Goal: Task Accomplishment & Management: Use online tool/utility

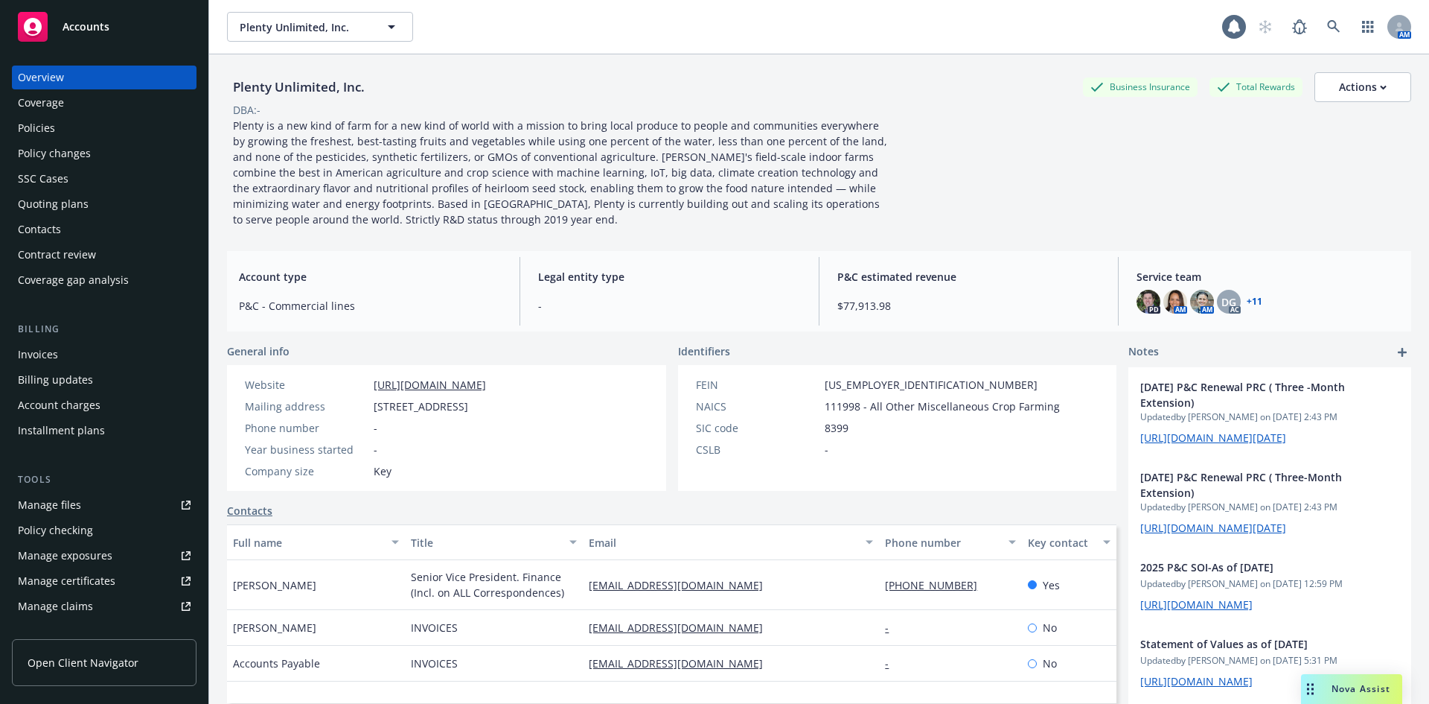
click at [48, 124] on div "Policies" at bounding box center [36, 128] width 37 height 24
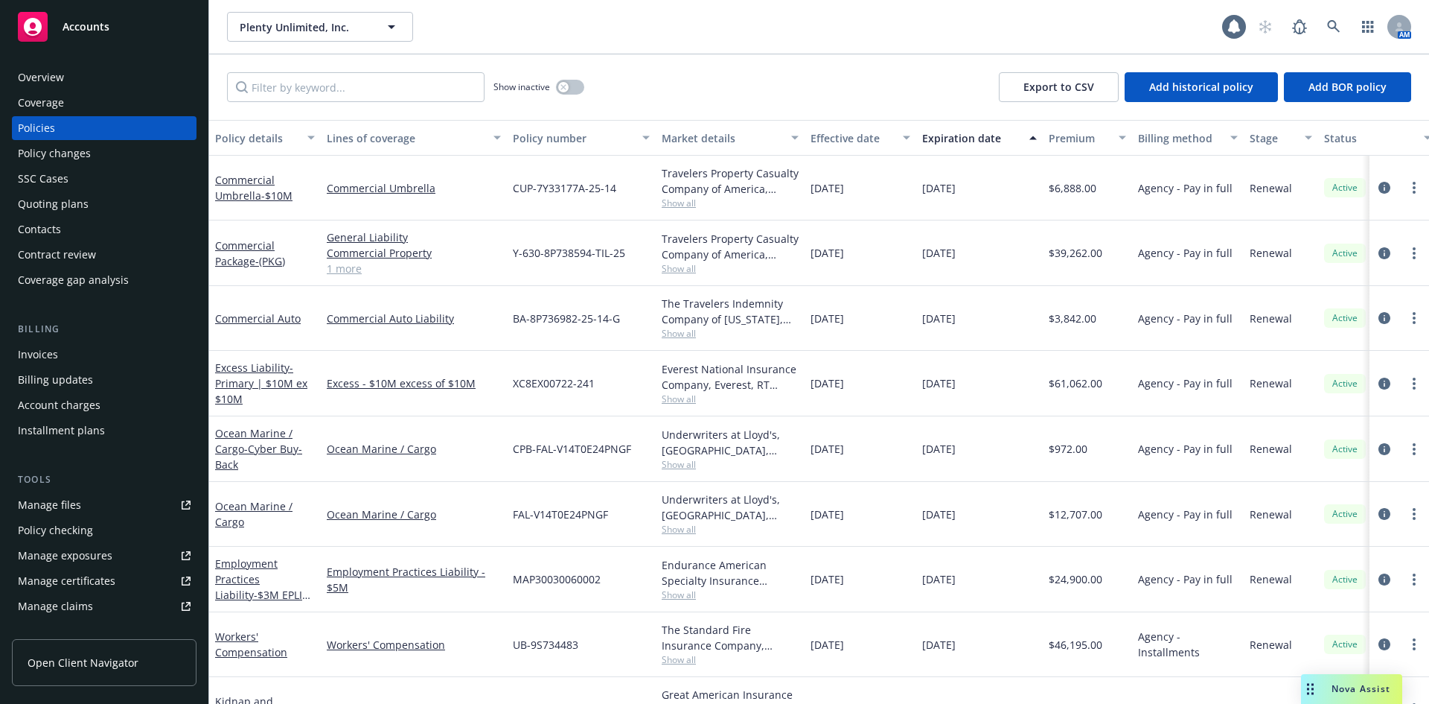
drag, startPoint x: 289, startPoint y: 111, endPoint x: 287, endPoint y: 100, distance: 11.3
click at [288, 109] on div "Show inactive Export to CSV Add historical policy Add BOR policy" at bounding box center [819, 87] width 1220 height 66
click at [287, 99] on input "Filter by keyword..." at bounding box center [356, 87] width 258 height 30
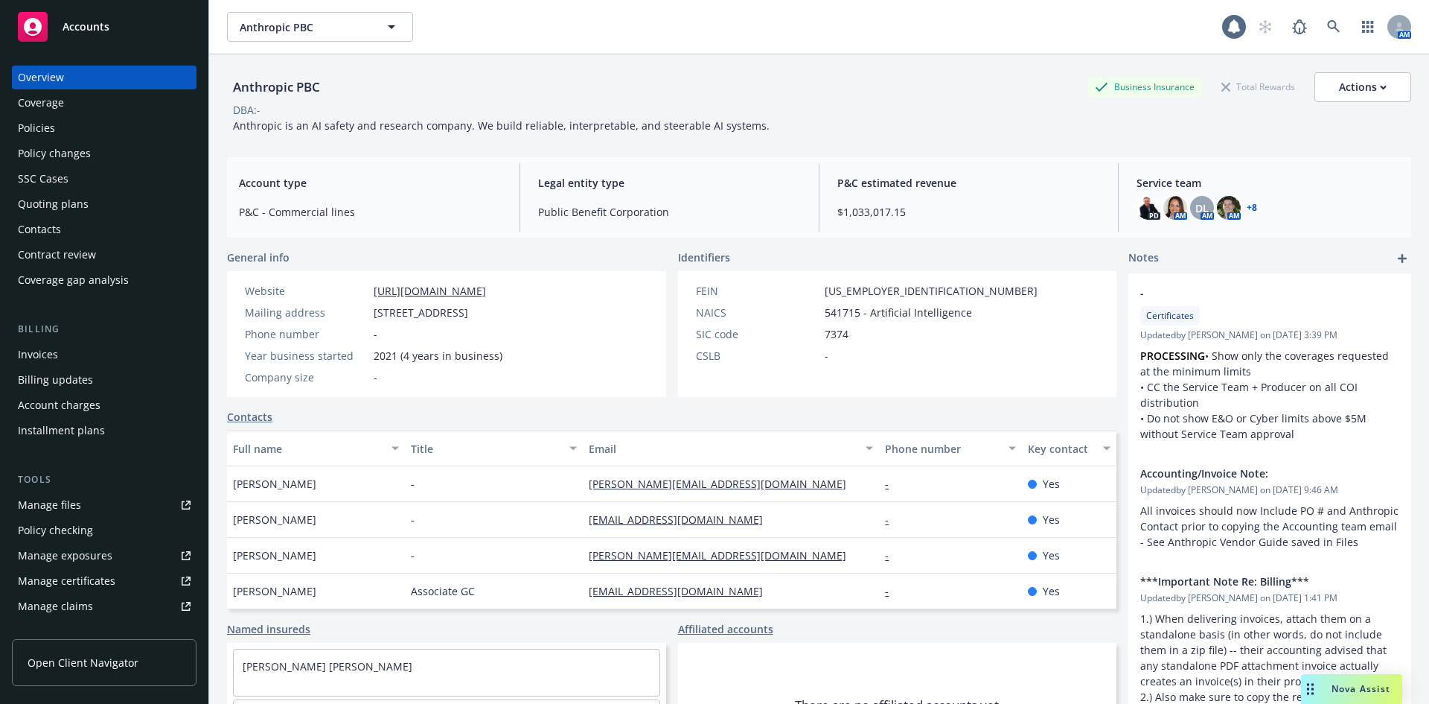
click at [77, 130] on div "Policies" at bounding box center [104, 128] width 173 height 24
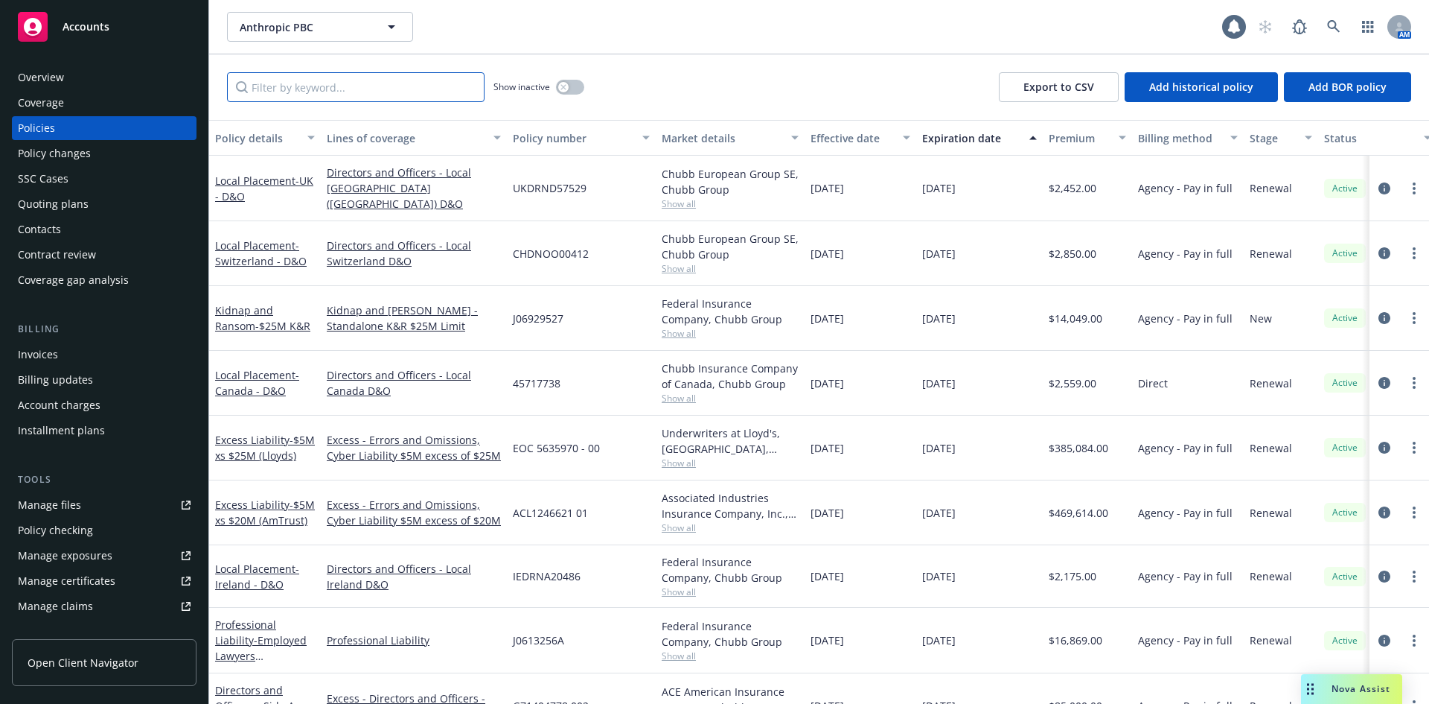
click at [382, 90] on input "Filter by keyword..." at bounding box center [356, 87] width 258 height 30
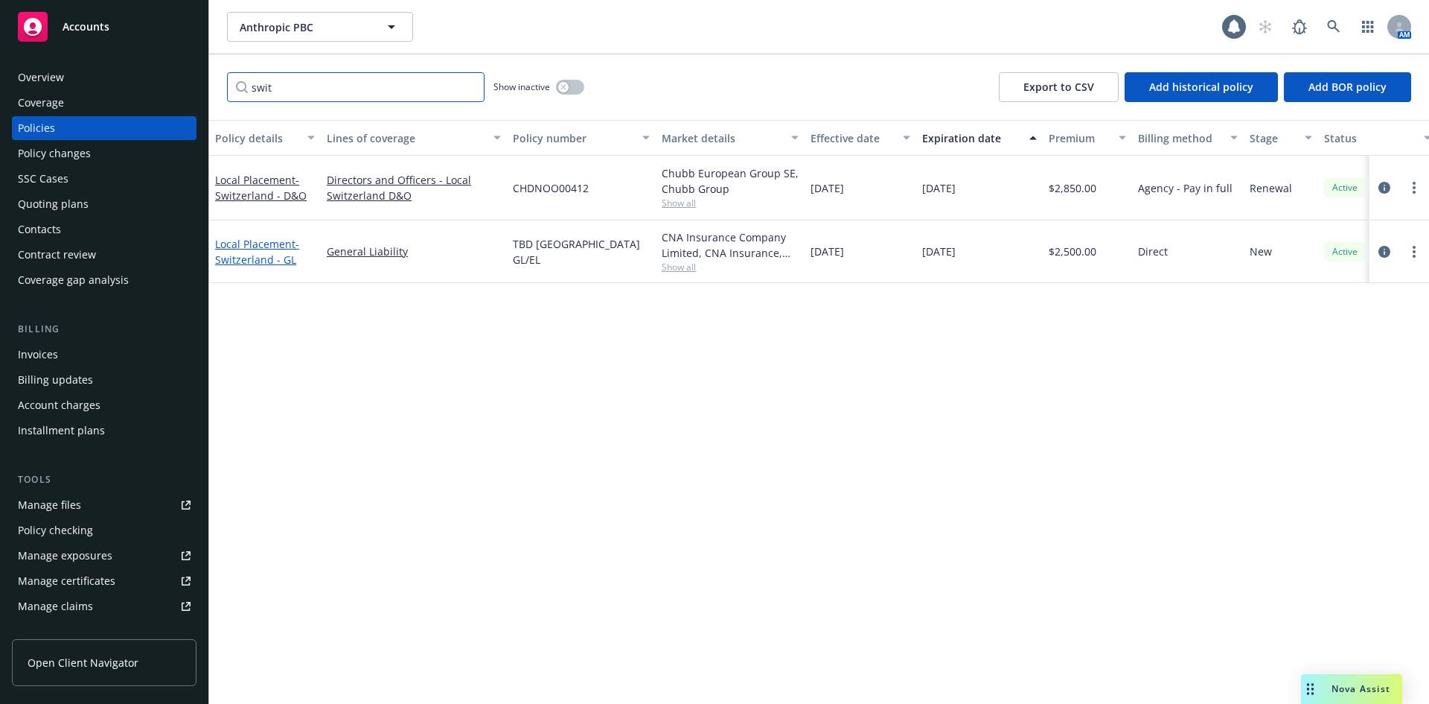
type input "swit"
click at [274, 256] on span "- Switzerland - GL" at bounding box center [257, 252] width 84 height 30
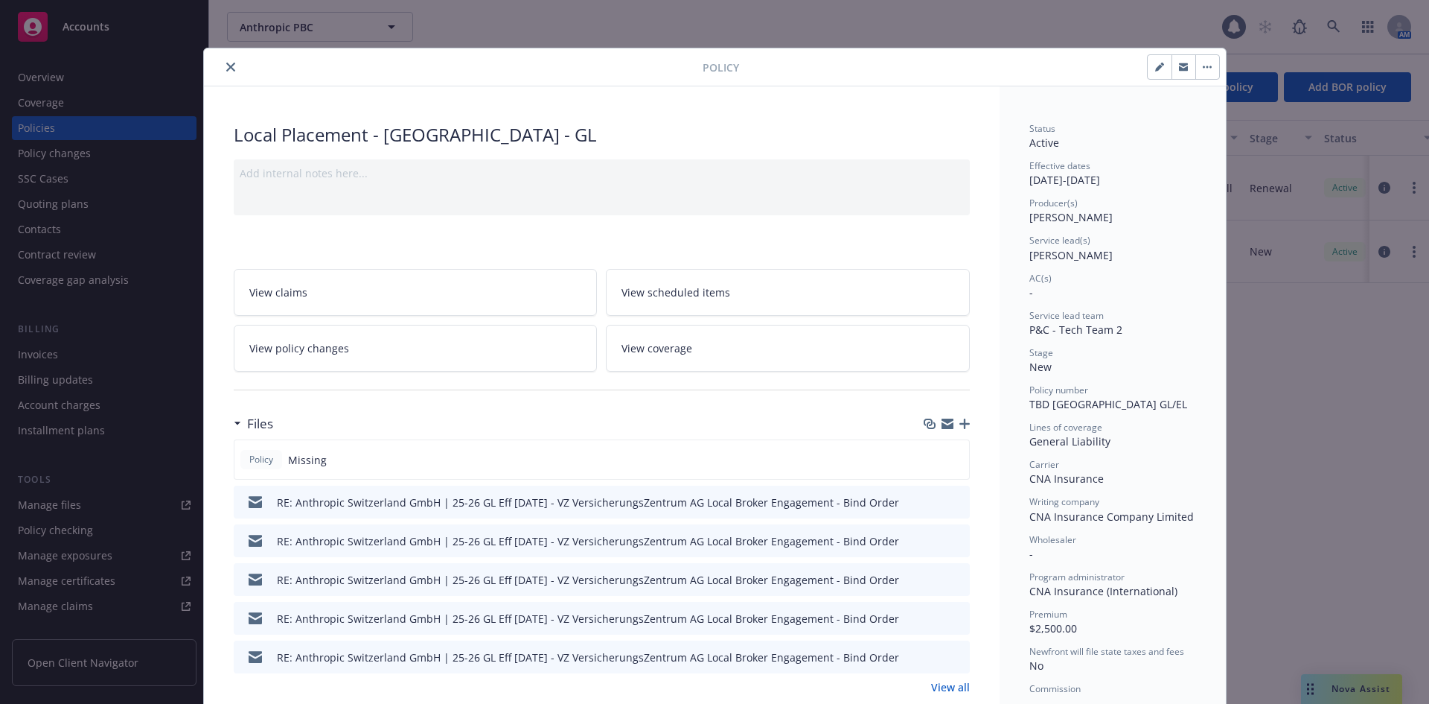
click at [942, 427] on icon "button" at bounding box center [948, 425] width 12 height 7
click at [229, 66] on icon "close" at bounding box center [230, 67] width 9 height 9
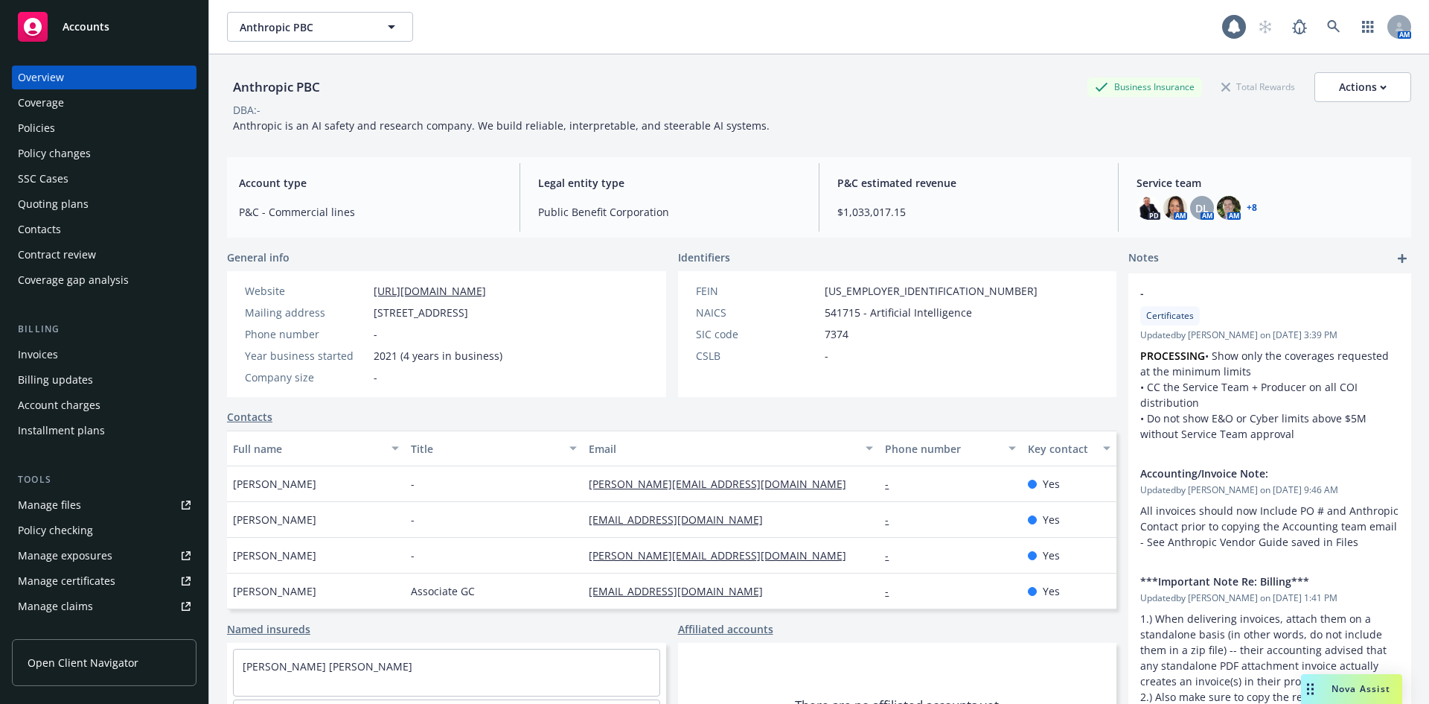
click at [931, 92] on div "Anthropic PBC Business Insurance Total Rewards Actions" at bounding box center [819, 87] width 1184 height 30
click at [220, 52] on div "Anthropic PBC Anthropic PBC 1 AM" at bounding box center [819, 27] width 1220 height 54
click at [83, 213] on div "Quoting plans" at bounding box center [53, 204] width 71 height 24
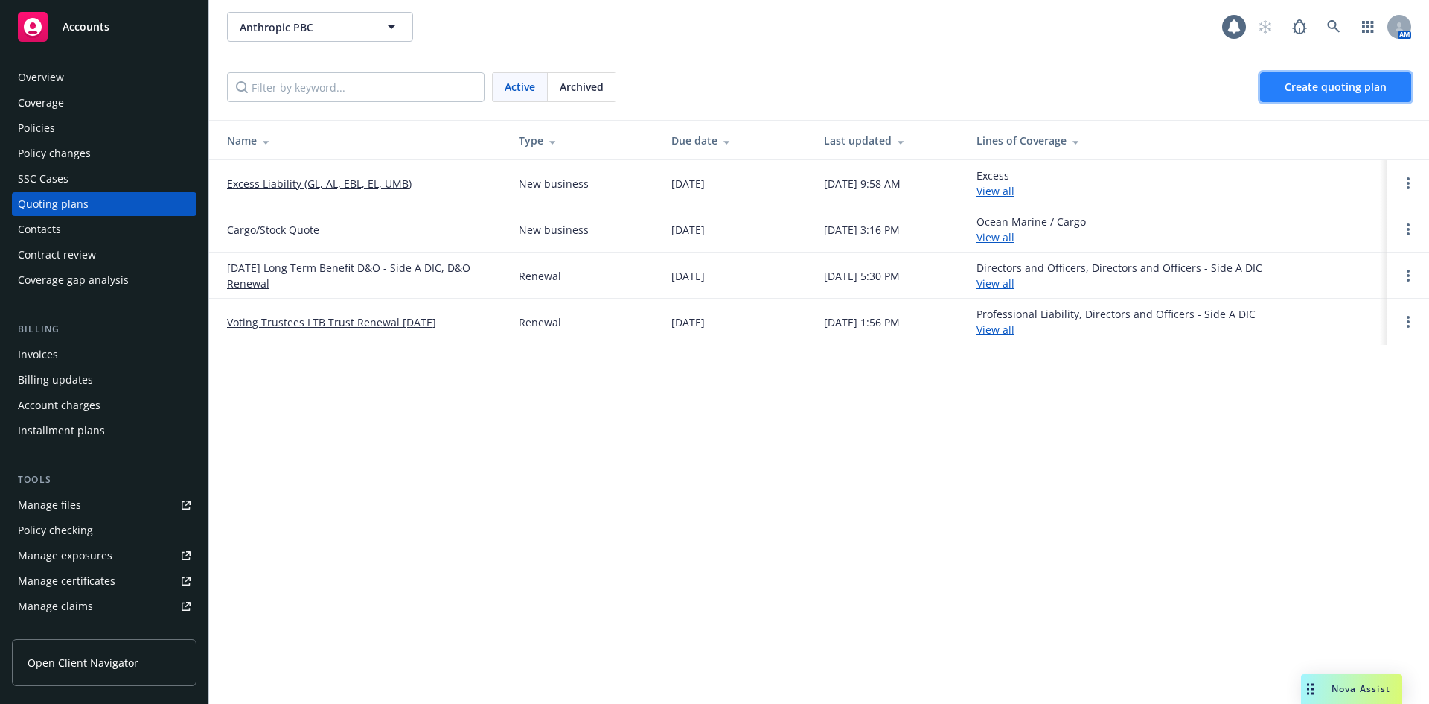
click at [1336, 89] on span "Create quoting plan" at bounding box center [1336, 87] width 102 height 14
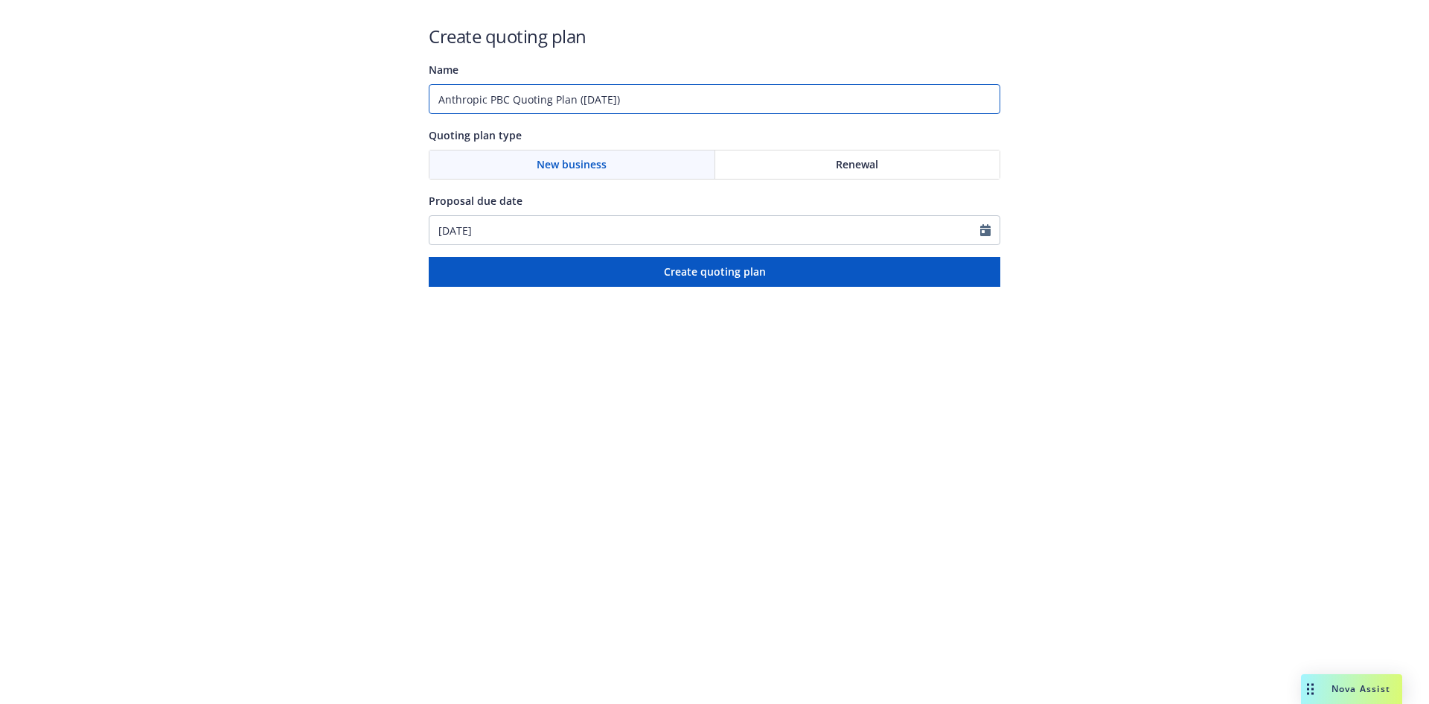
drag, startPoint x: 401, startPoint y: 102, endPoint x: 334, endPoint y: 102, distance: 66.3
click at [334, 102] on div "Create quoting plan Name Anthropic PBC Quoting Plan ([DATE]) Quoting plan type …" at bounding box center [714, 143] width 1429 height 287
type input "25-26 Local Placement - S. [GEOGRAPHIC_DATA] [GEOGRAPHIC_DATA]"
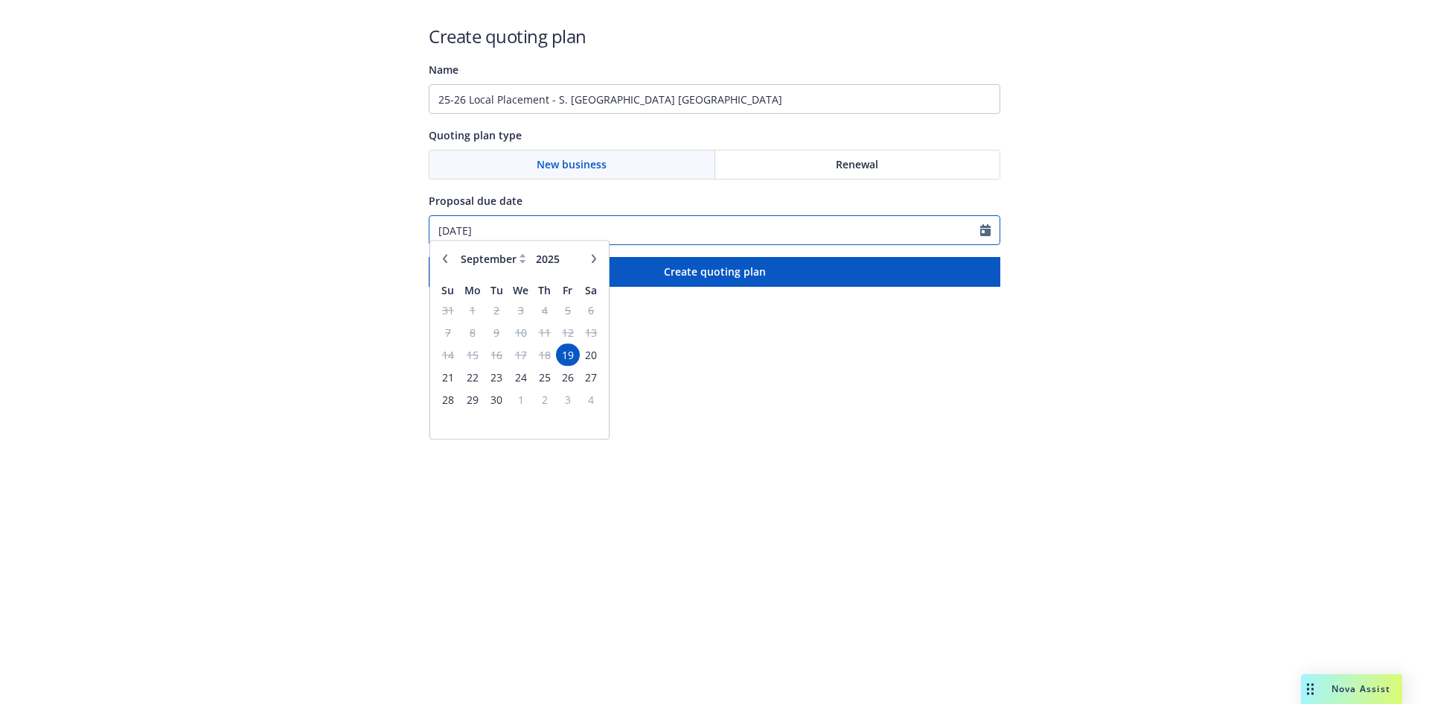
click at [709, 226] on input "[DATE]" at bounding box center [705, 230] width 551 height 28
click at [589, 265] on button "button" at bounding box center [594, 266] width 18 height 18
select select "10"
click at [589, 415] on span "1" at bounding box center [591, 407] width 20 height 19
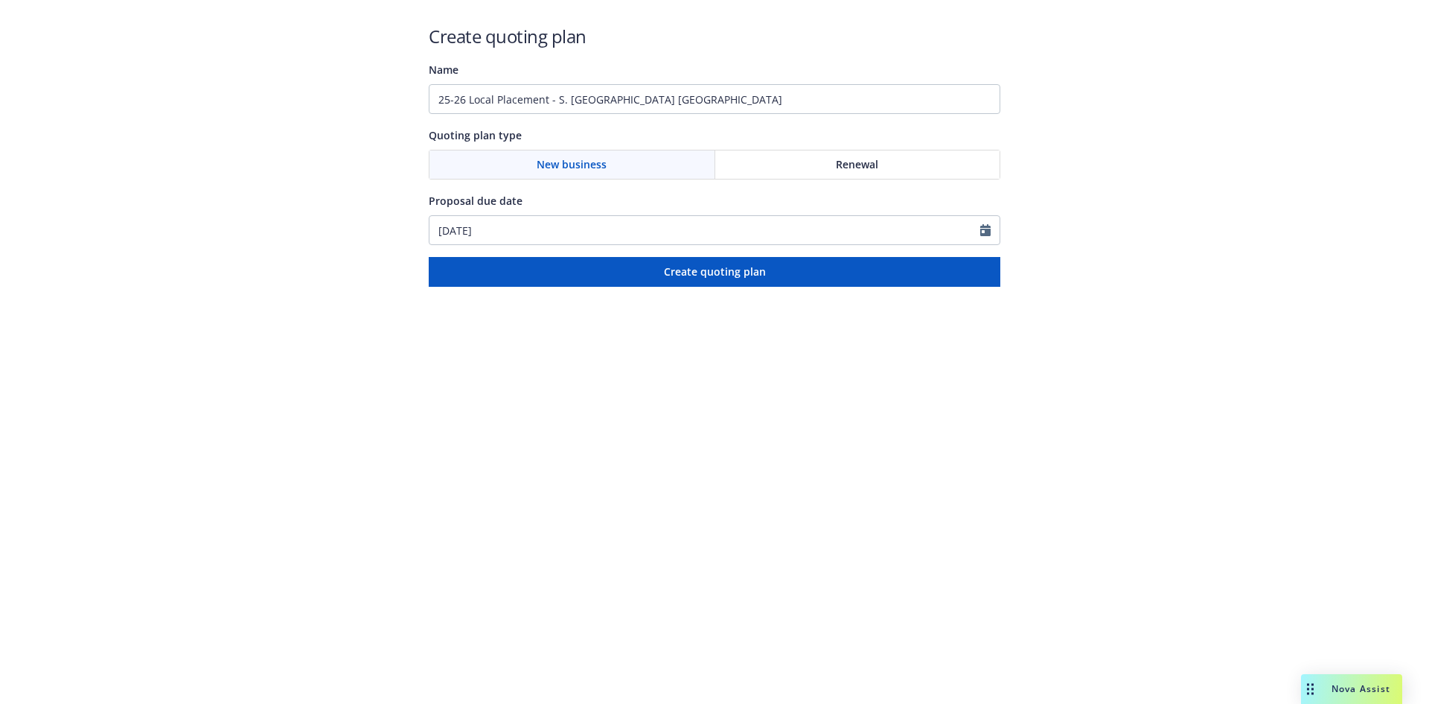
type input "[DATE]"
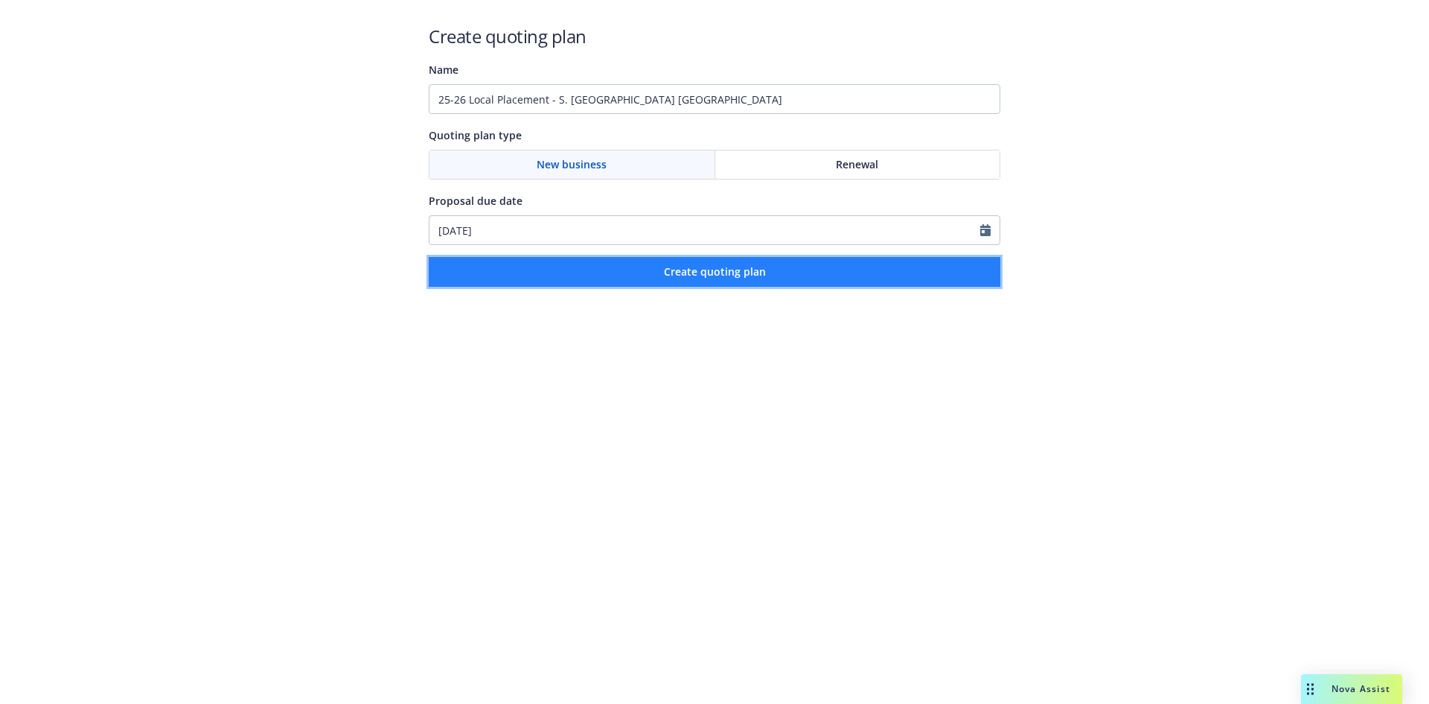
click at [768, 261] on button "Create quoting plan" at bounding box center [715, 272] width 572 height 30
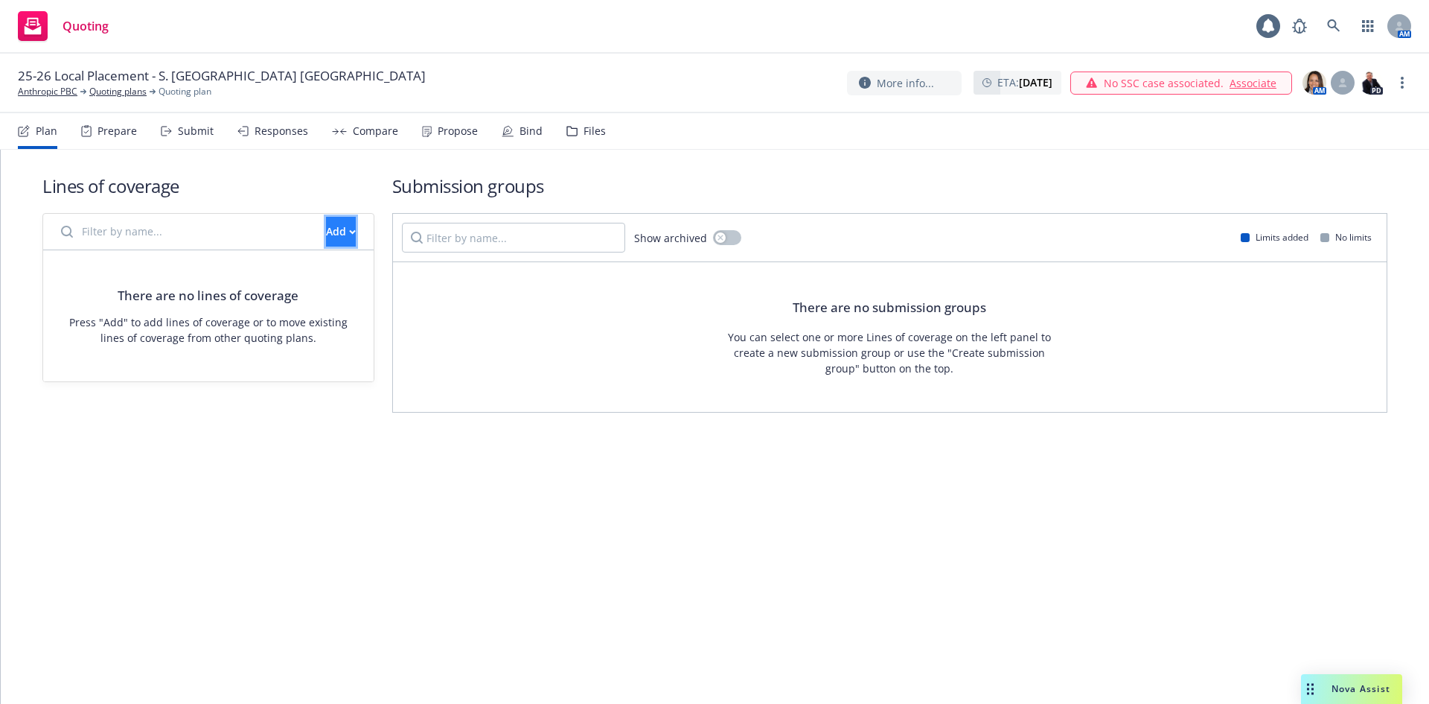
click at [326, 227] on div "Add" at bounding box center [341, 231] width 30 height 28
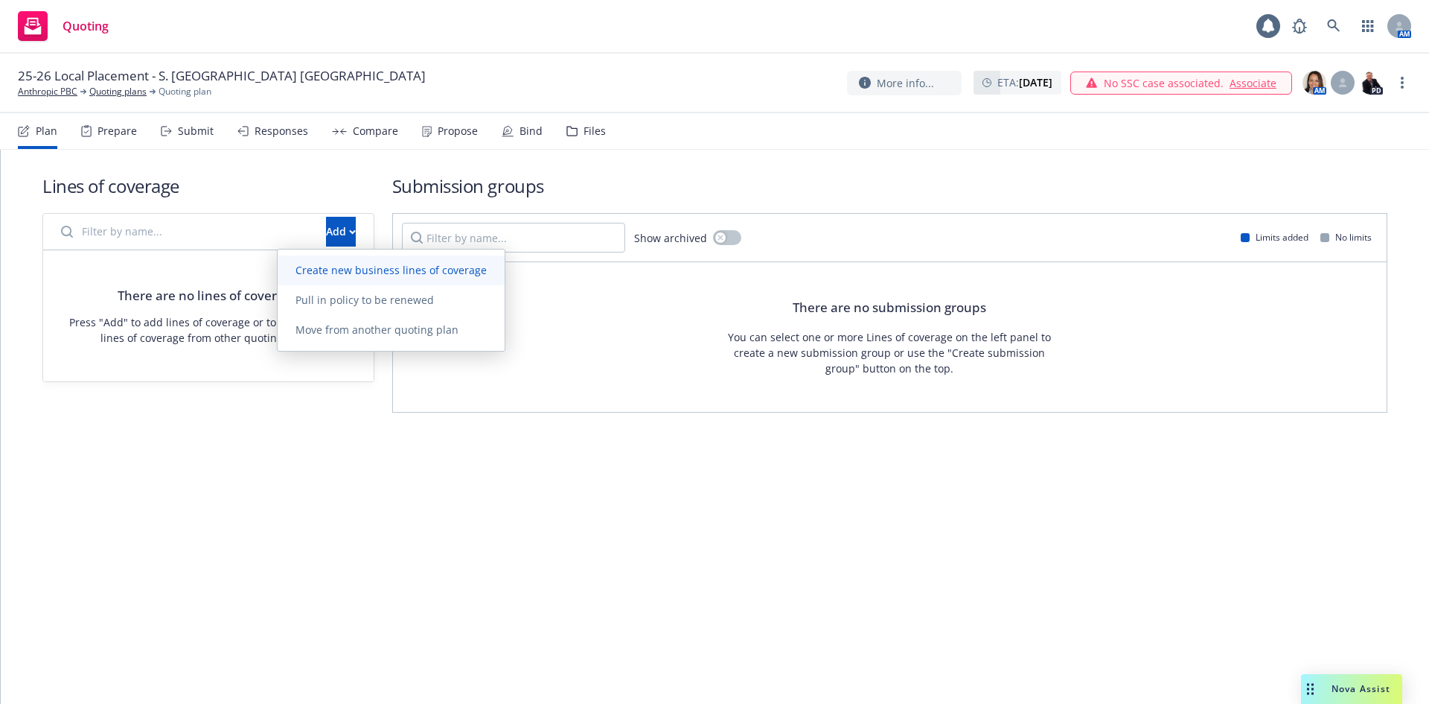
click at [336, 276] on span "Create new business lines of coverage" at bounding box center [391, 270] width 227 height 14
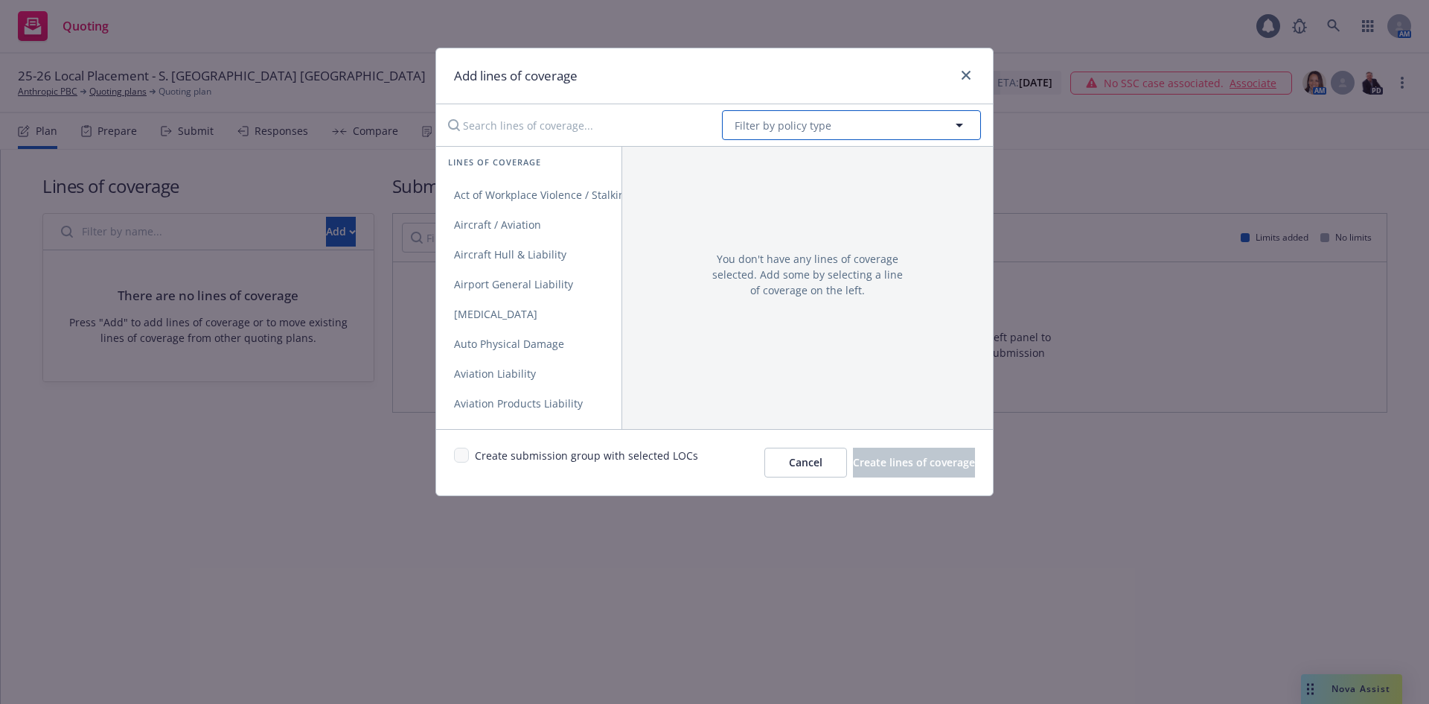
click at [813, 123] on span "Filter by policy type" at bounding box center [783, 126] width 97 height 16
type input "empl"
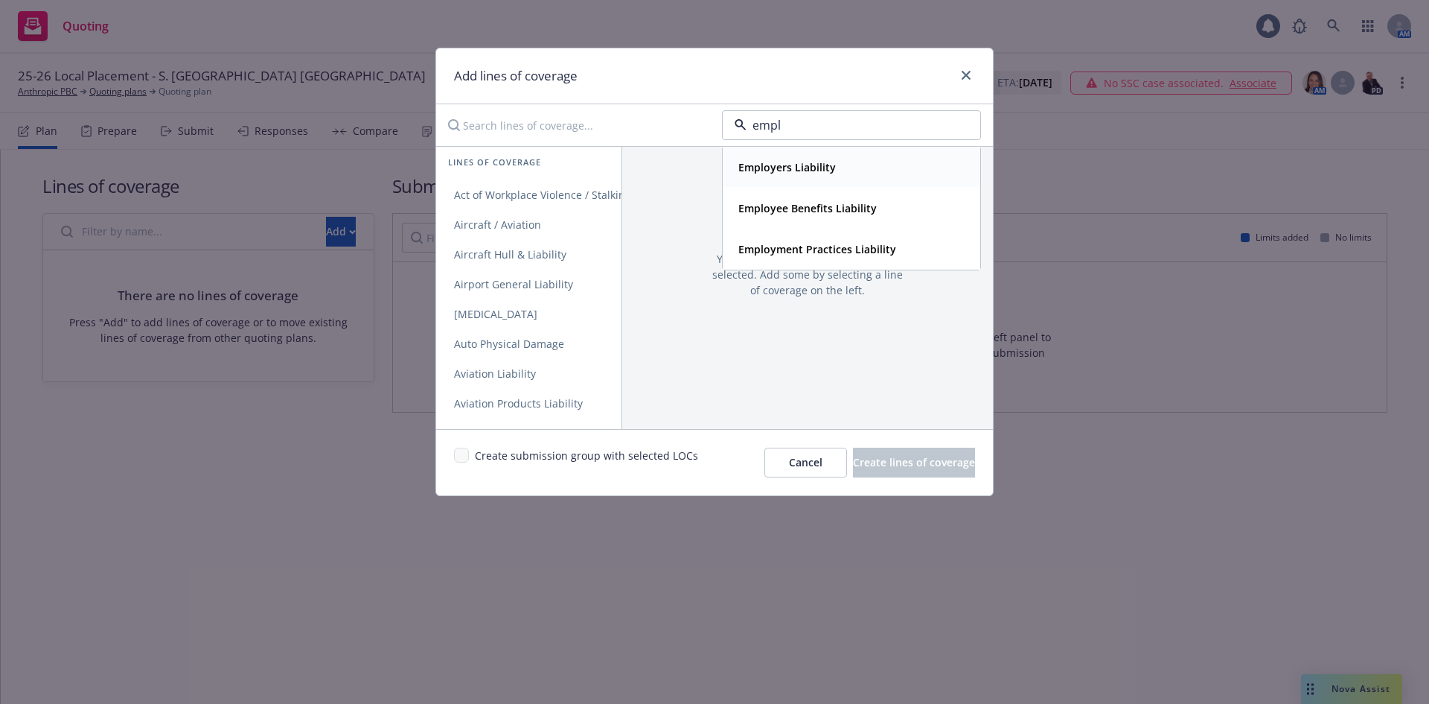
click at [806, 161] on strong "Employers Liability" at bounding box center [788, 167] width 98 height 14
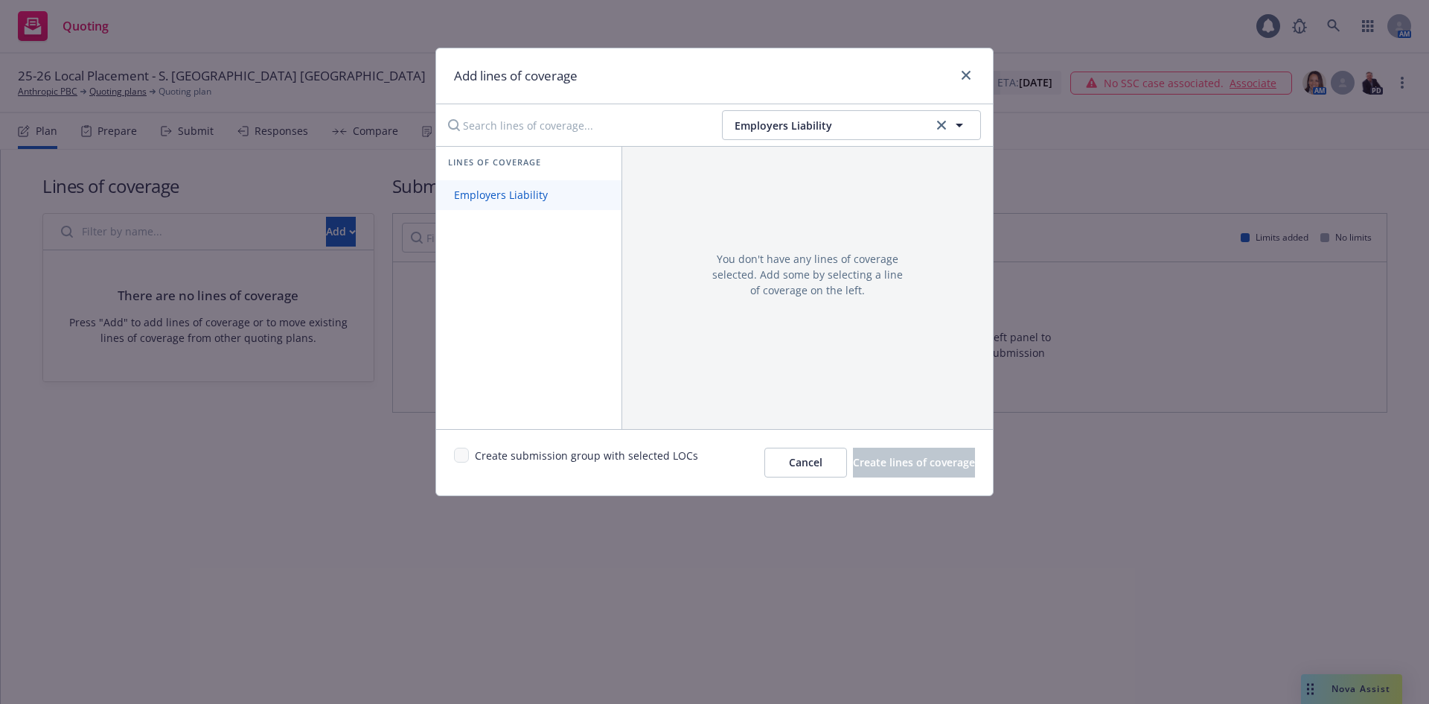
click at [479, 194] on span "Employers Liability" at bounding box center [501, 195] width 130 height 14
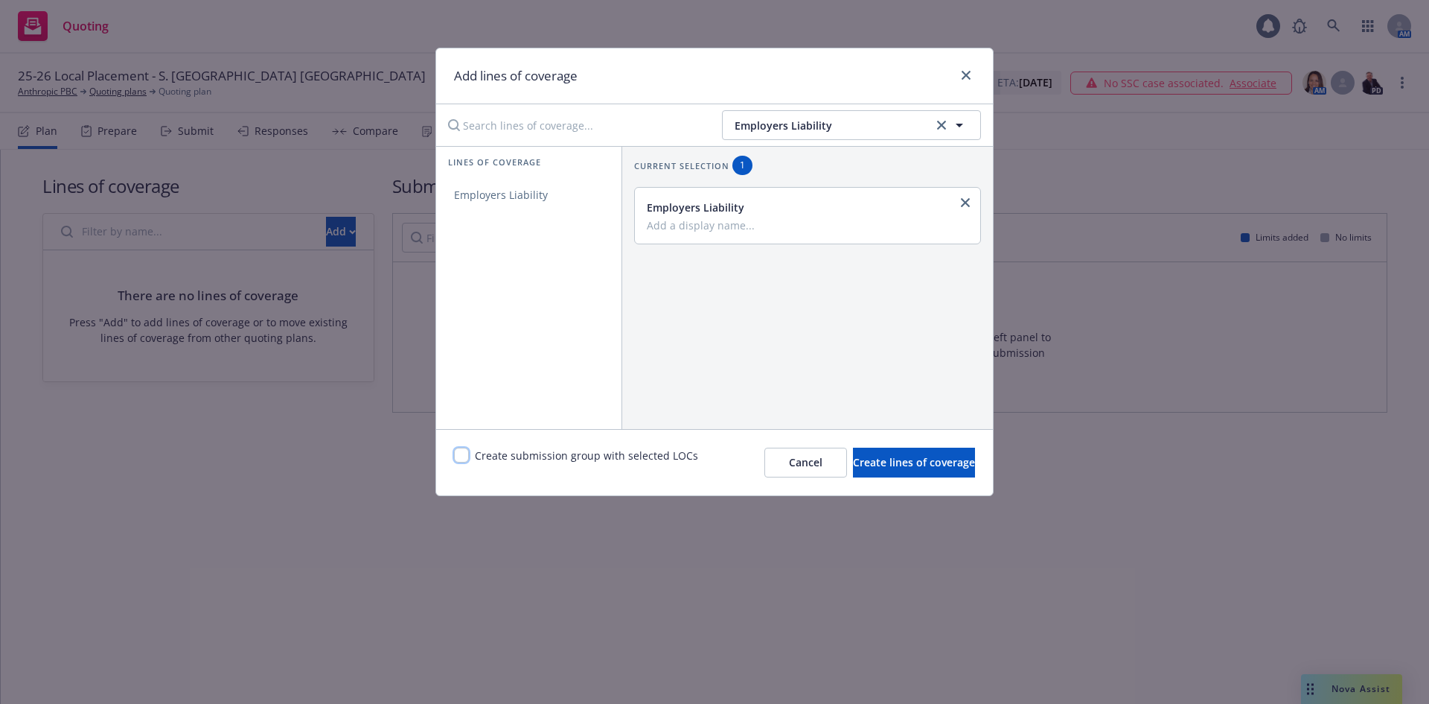
click at [459, 456] on input "checkbox" at bounding box center [461, 454] width 15 height 15
checkbox input "true"
click at [739, 226] on input "Add a display name..." at bounding box center [806, 224] width 319 height 13
type input "P"
type input "Local Placement - S. Korea EL"
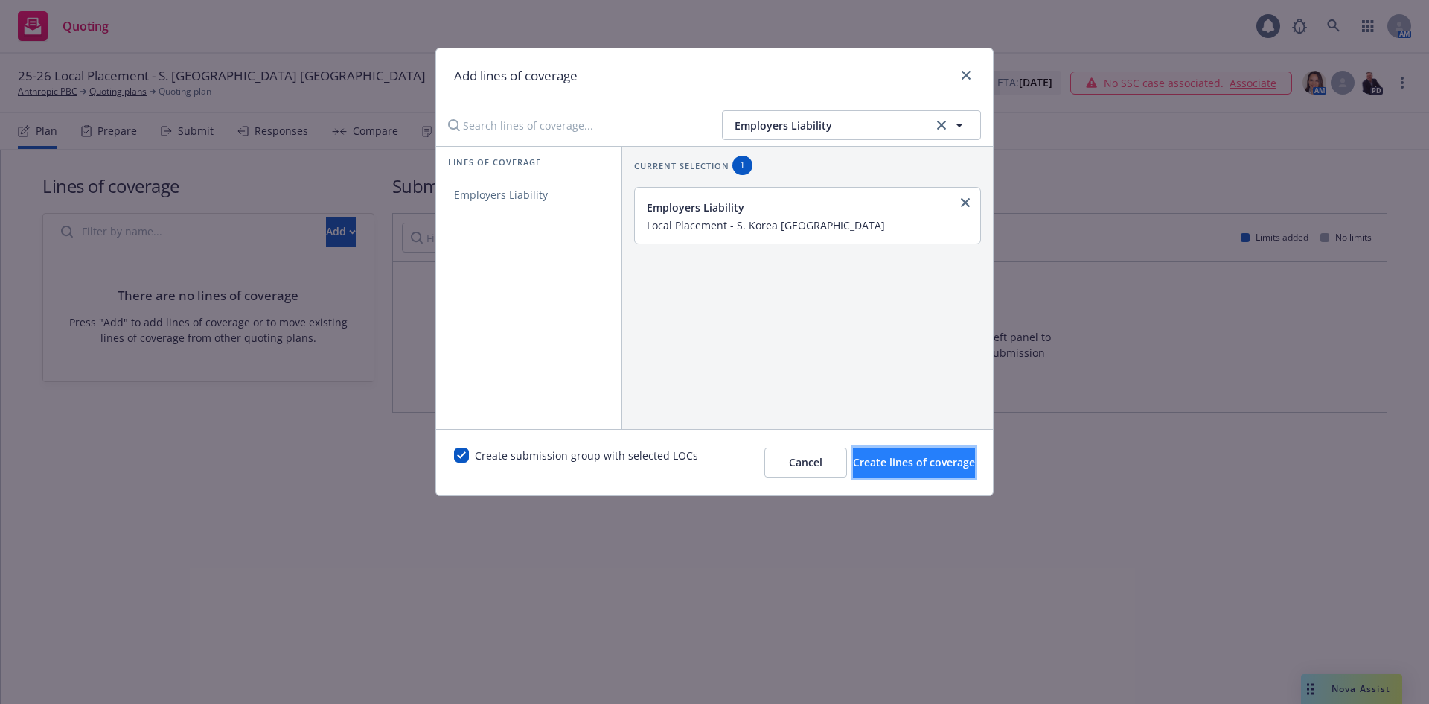
click at [853, 461] on button "Create lines of coverage" at bounding box center [914, 462] width 122 height 30
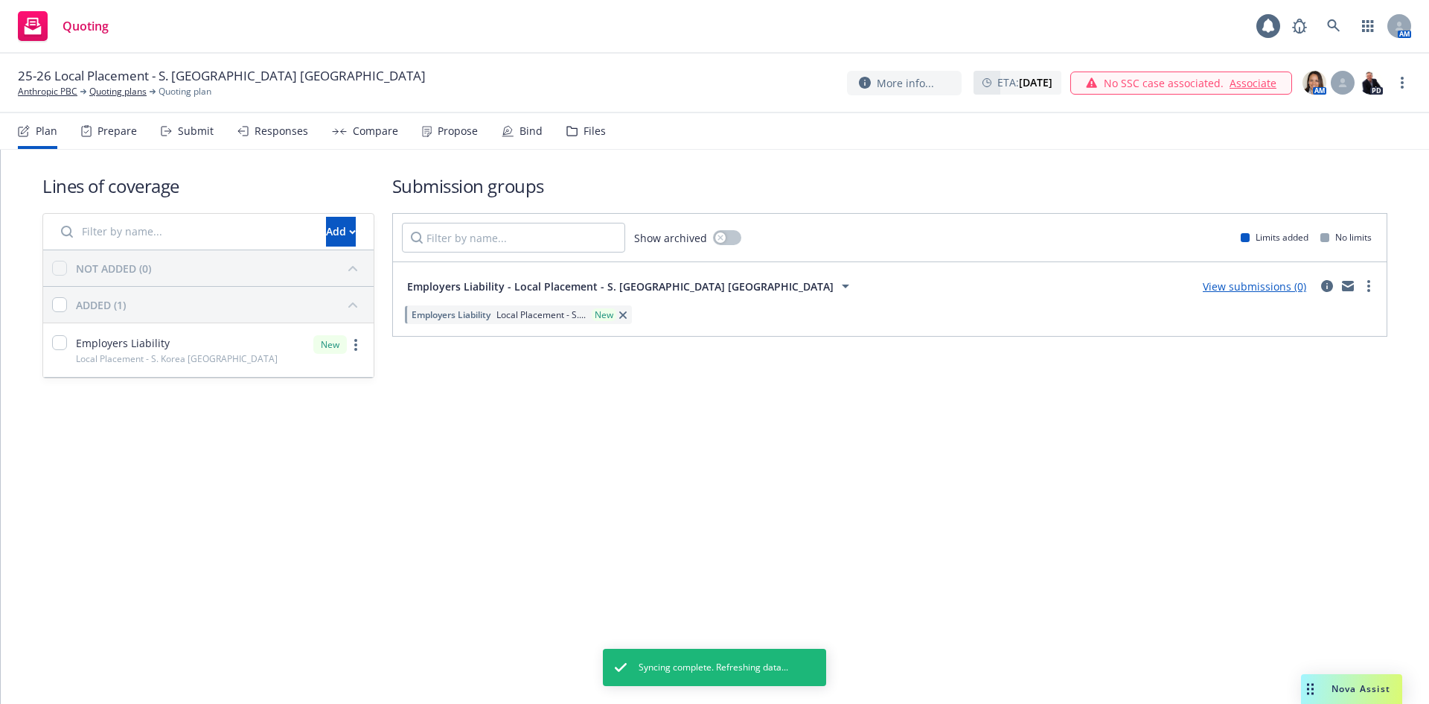
click at [1250, 287] on link "View submissions (0)" at bounding box center [1254, 286] width 103 height 14
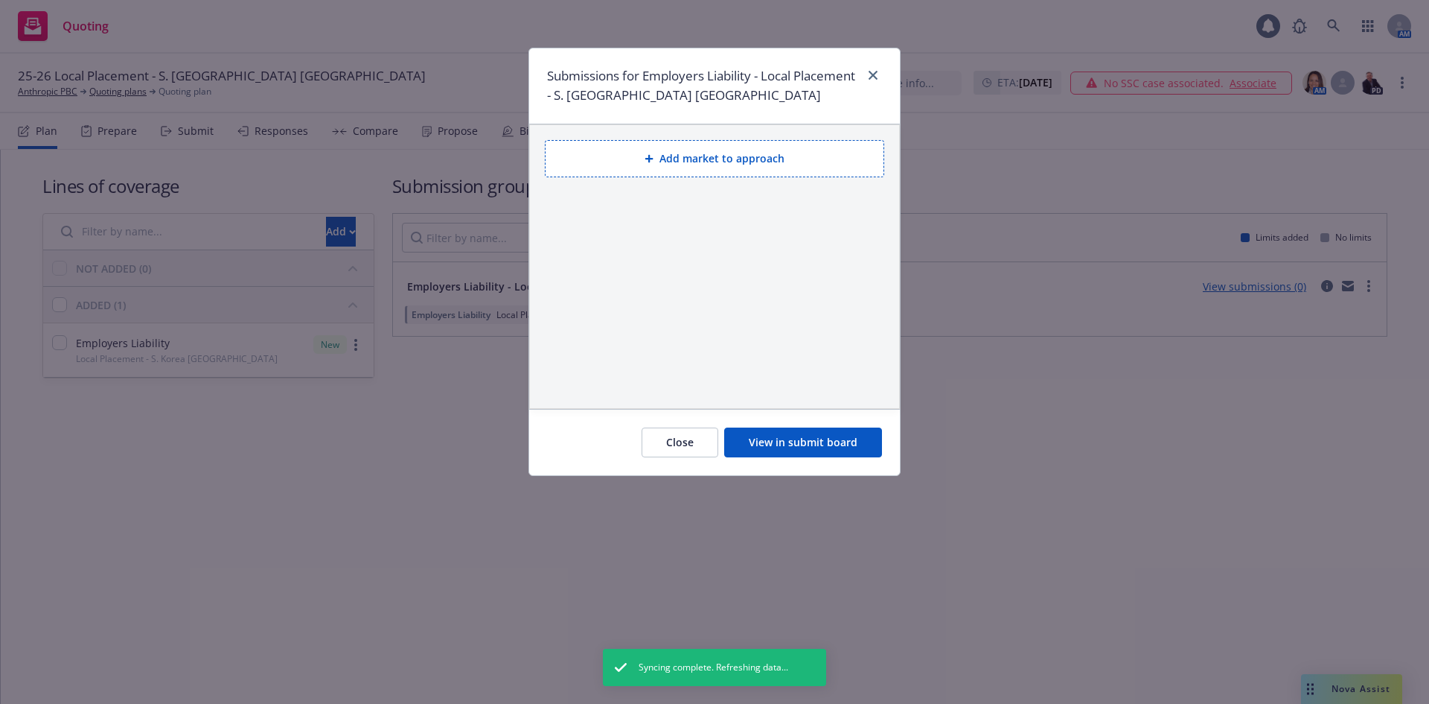
click at [755, 145] on button "Add market to approach" at bounding box center [714, 158] width 339 height 37
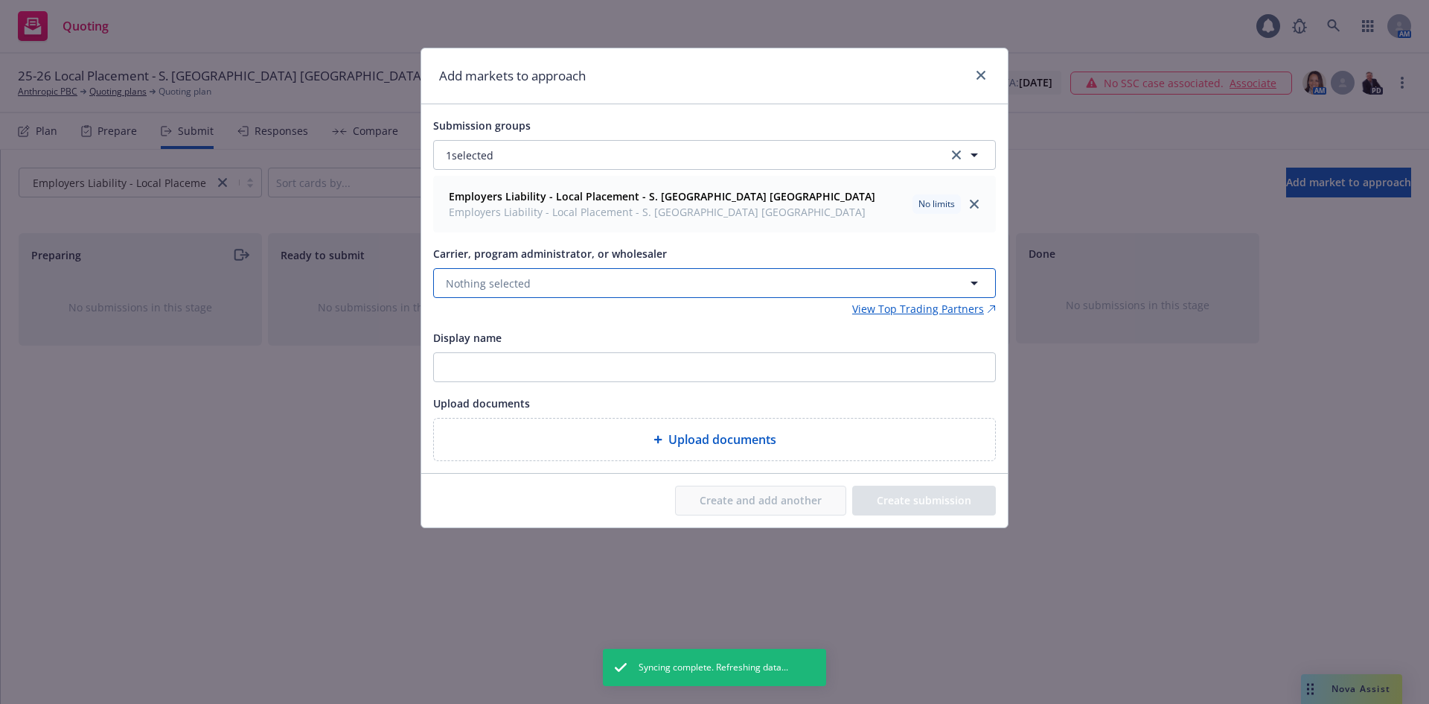
click at [501, 281] on span "Nothing selected" at bounding box center [488, 283] width 85 height 16
type input "cna"
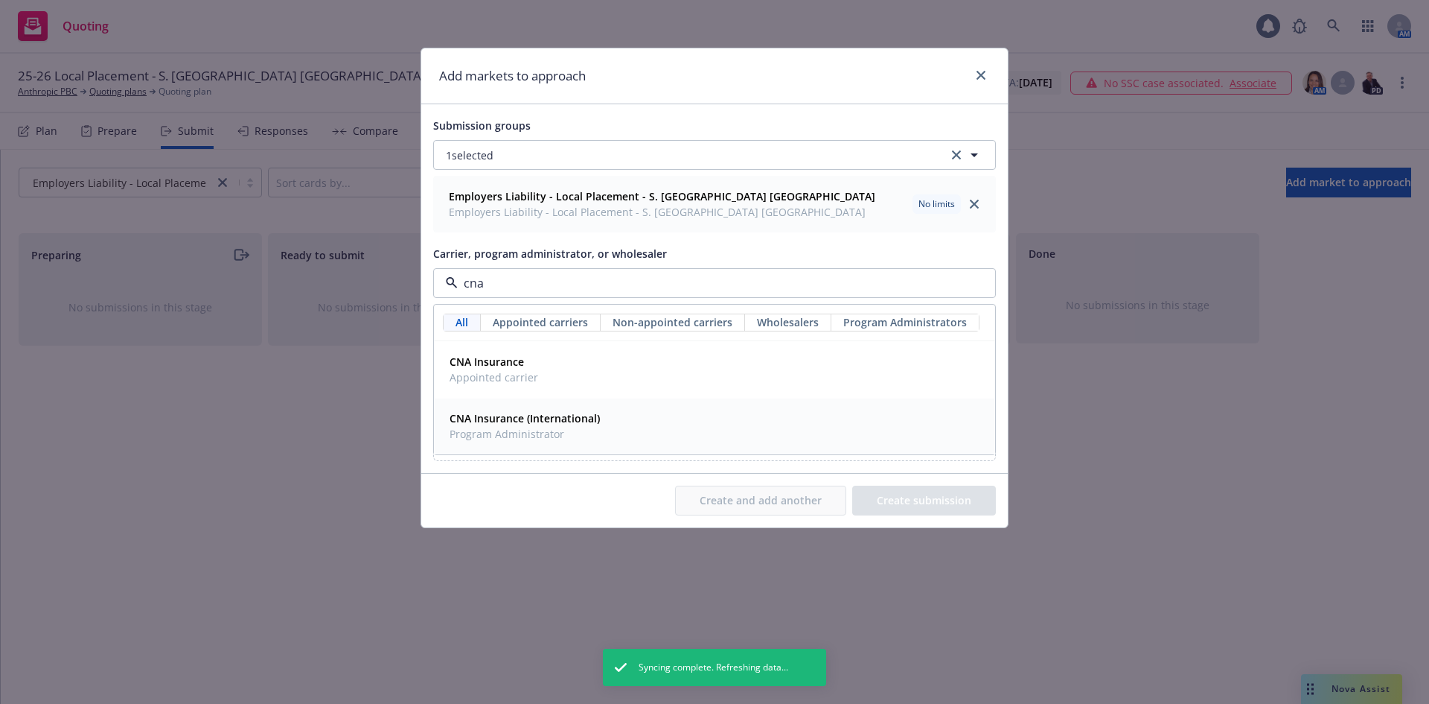
click at [590, 409] on div "CNA Insurance (International) Program Administrator" at bounding box center [523, 425] width 159 height 37
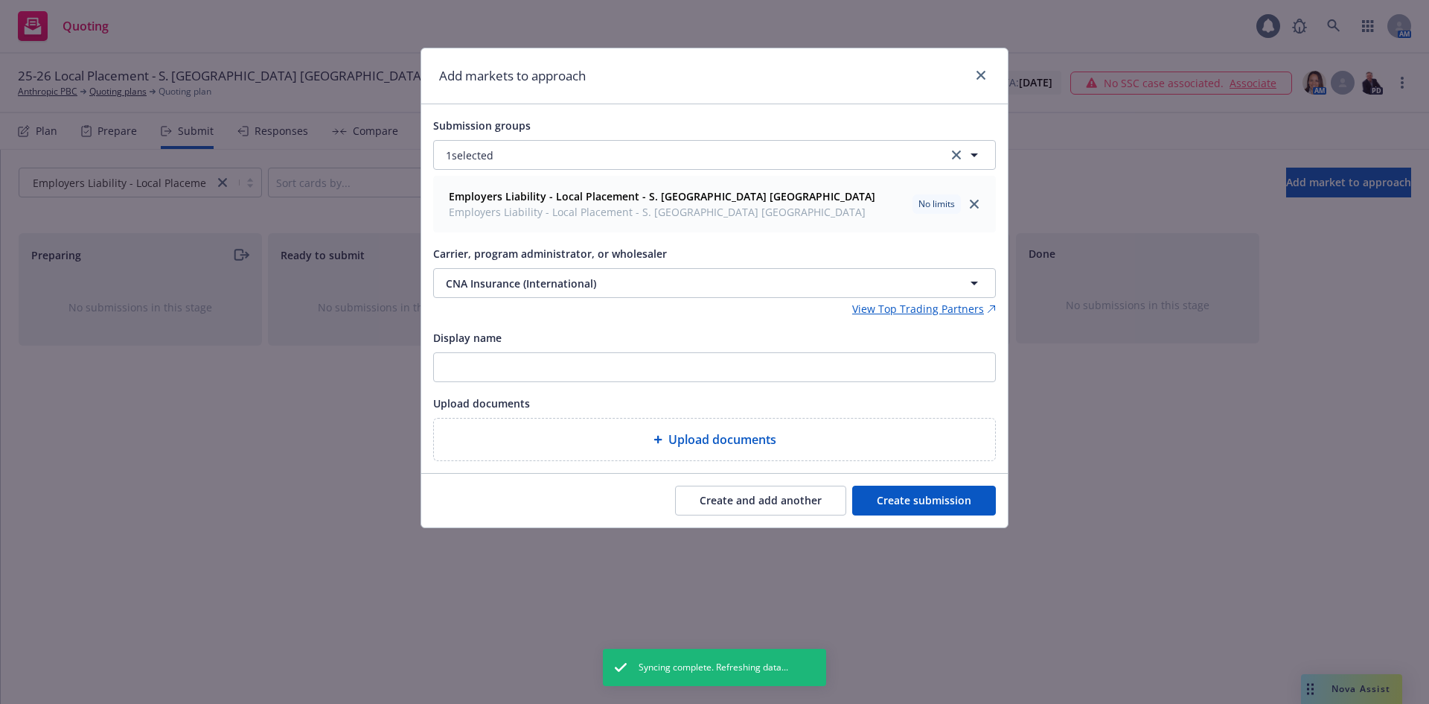
click at [914, 492] on button "Create submission" at bounding box center [924, 500] width 144 height 30
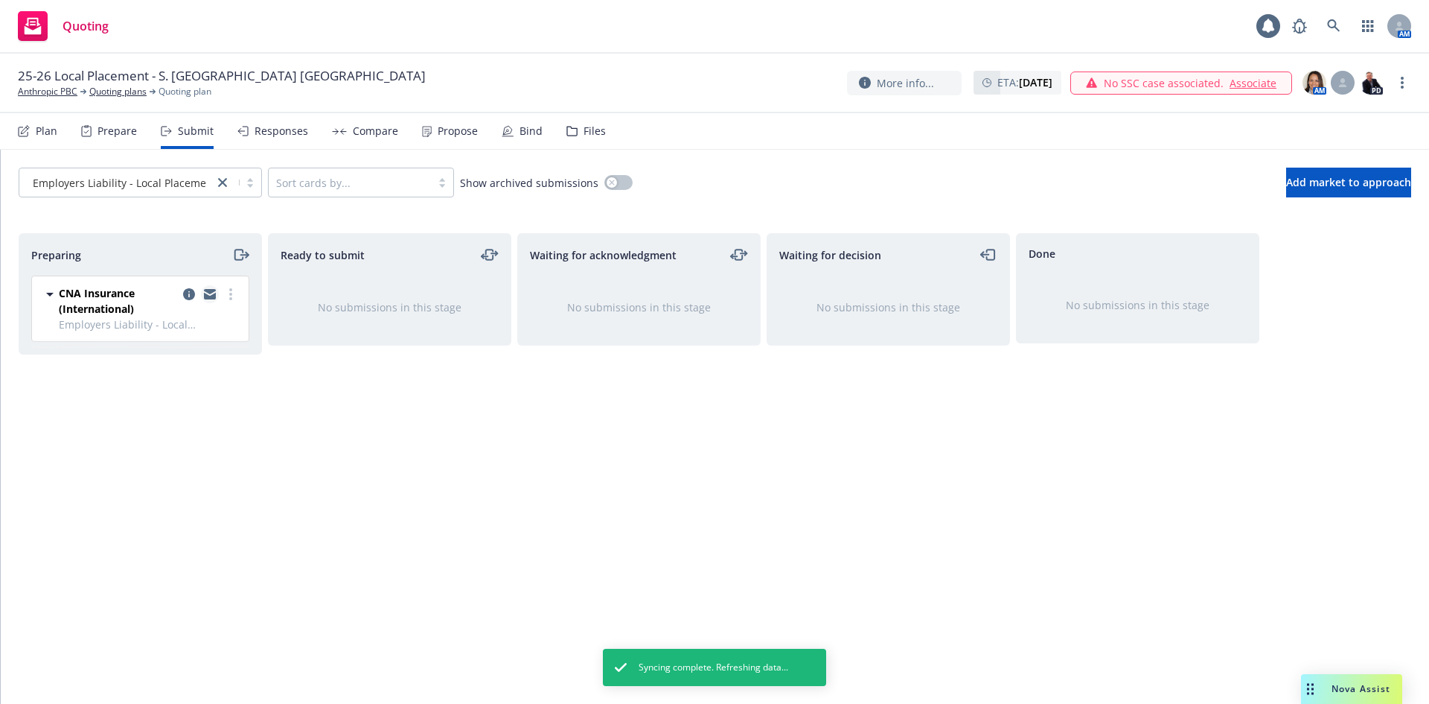
click at [207, 295] on icon "copy logging email" at bounding box center [210, 296] width 12 height 7
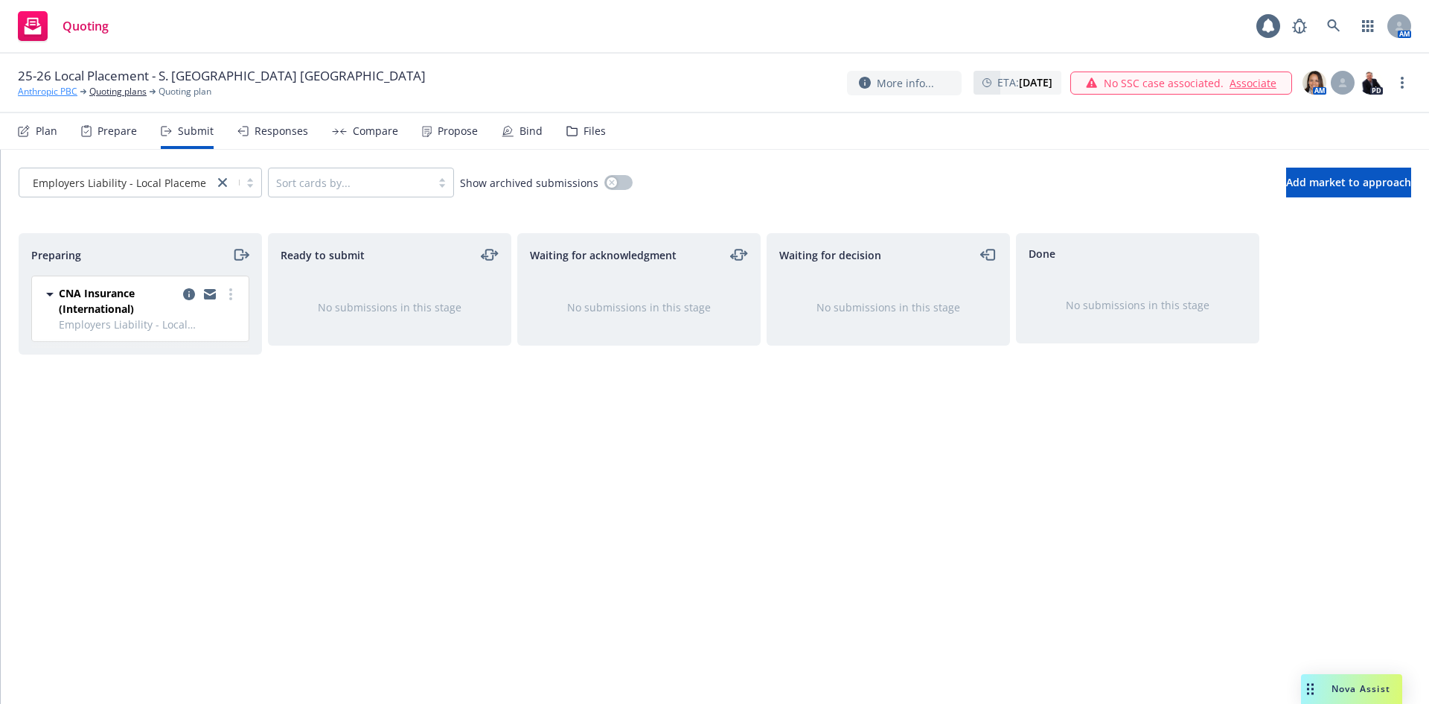
click at [59, 92] on link "Anthropic PBC" at bounding box center [48, 91] width 60 height 13
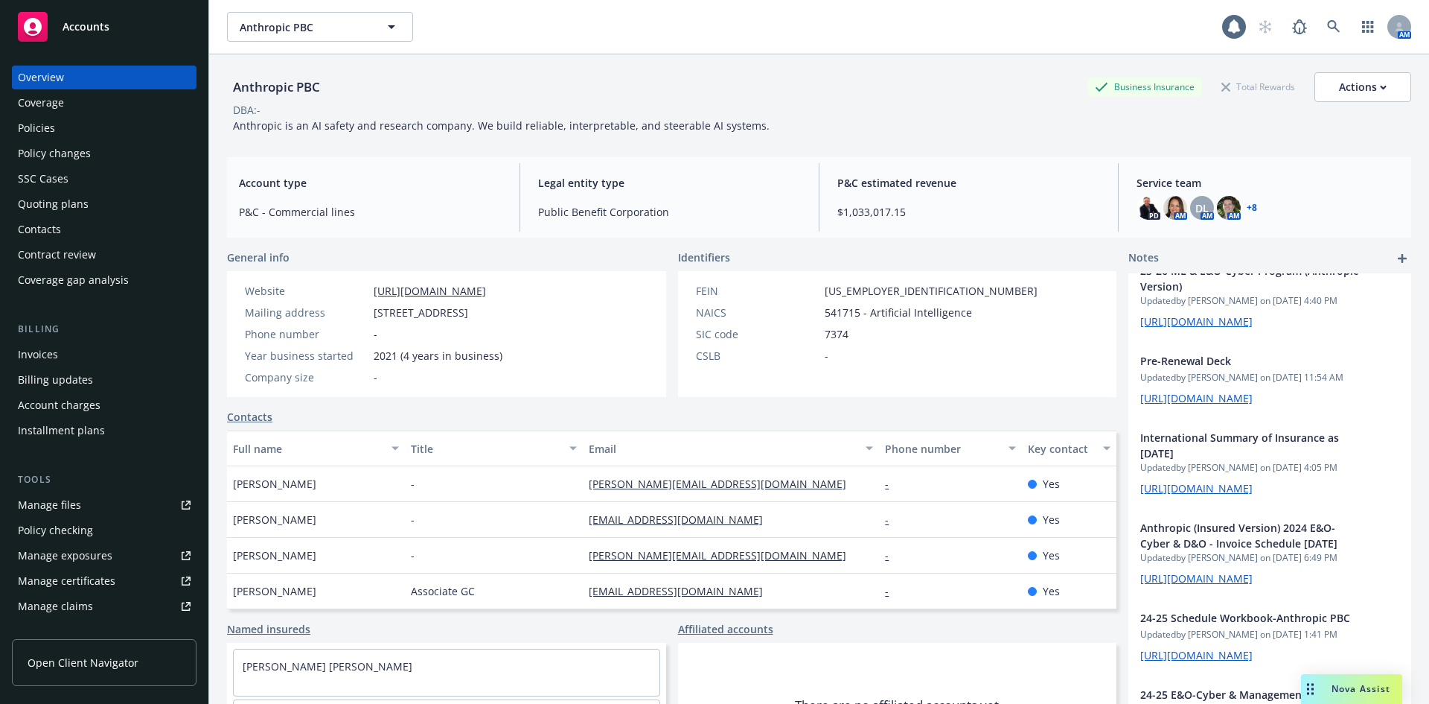
scroll to position [1712, 0]
click at [219, 71] on div "Anthropic PBC Business Insurance Total Rewards Actions DBA: - Anthropic is an A…" at bounding box center [819, 406] width 1220 height 704
click at [107, 207] on div "Quoting plans" at bounding box center [104, 204] width 173 height 24
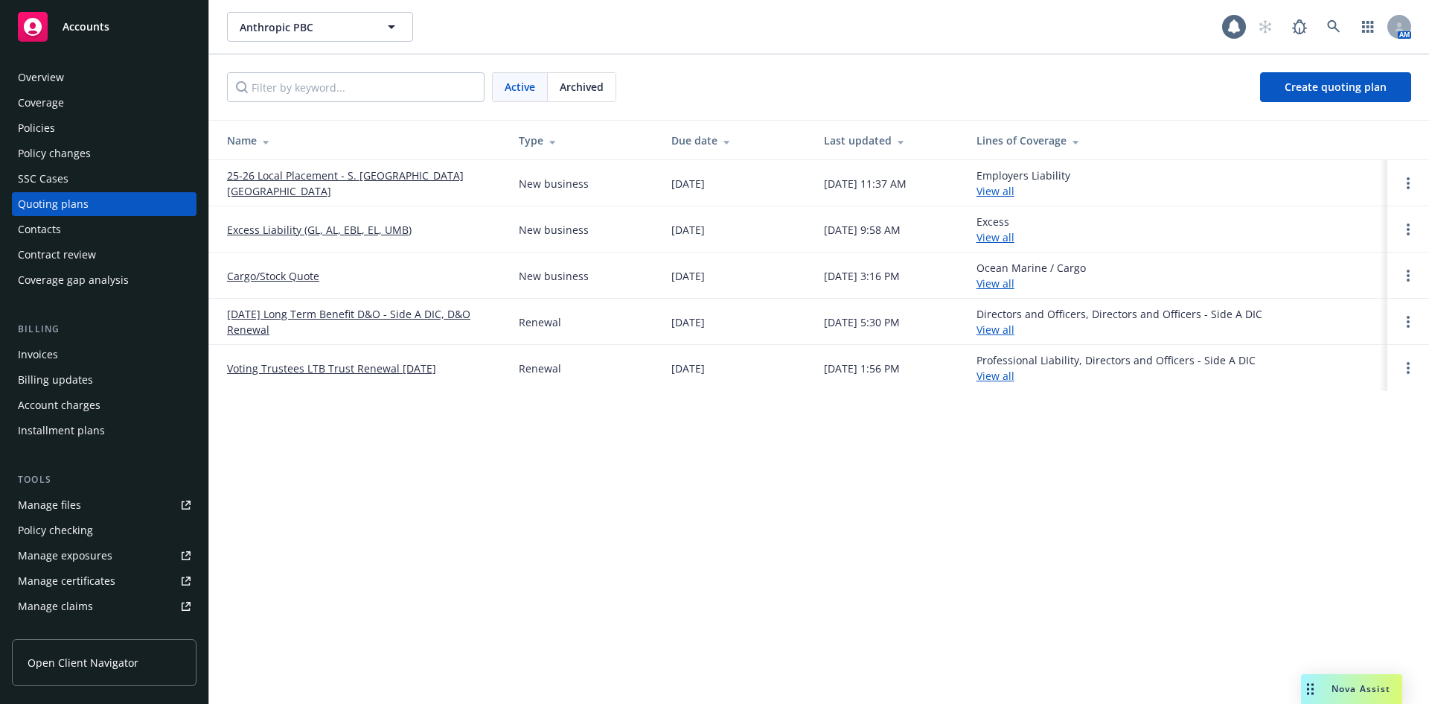
click at [322, 180] on link "25-26 Local Placement - S. Korea EL" at bounding box center [361, 183] width 268 height 31
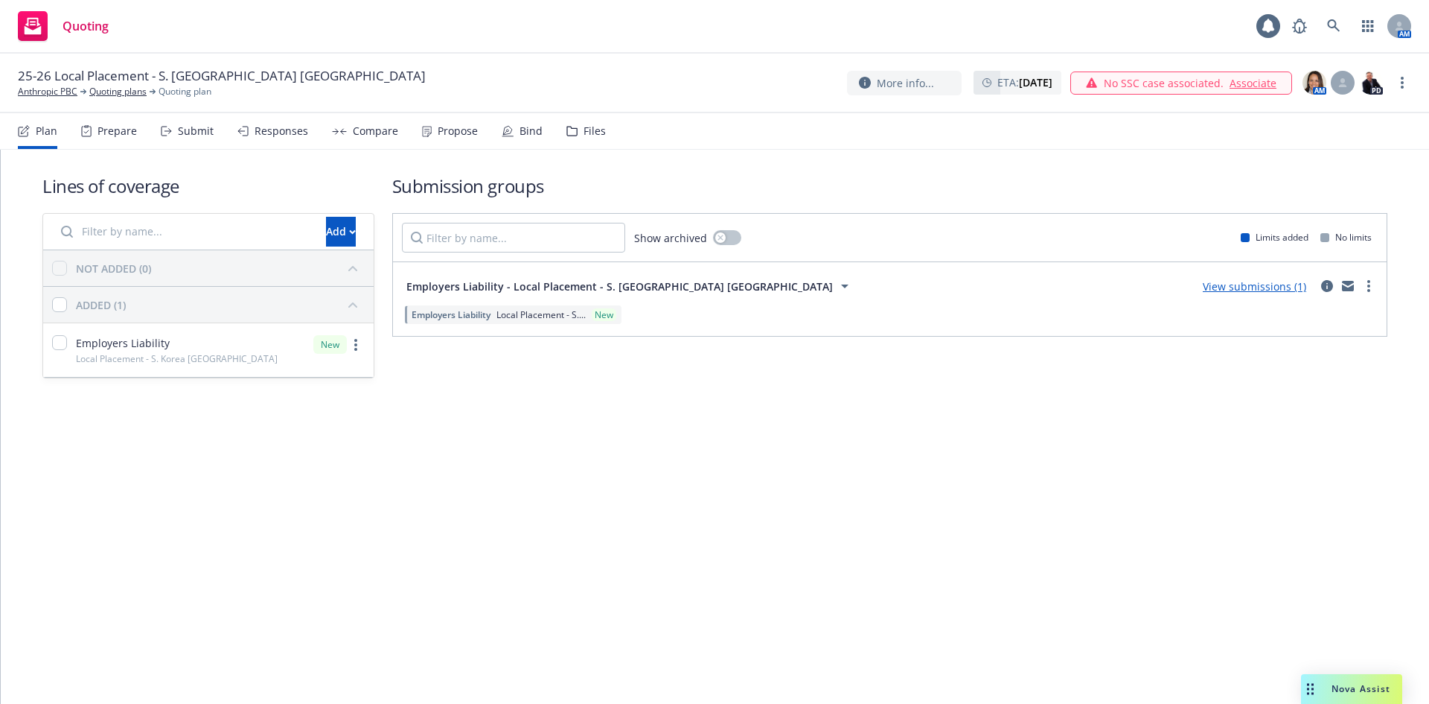
click at [1257, 84] on link "Associate" at bounding box center [1253, 83] width 47 height 16
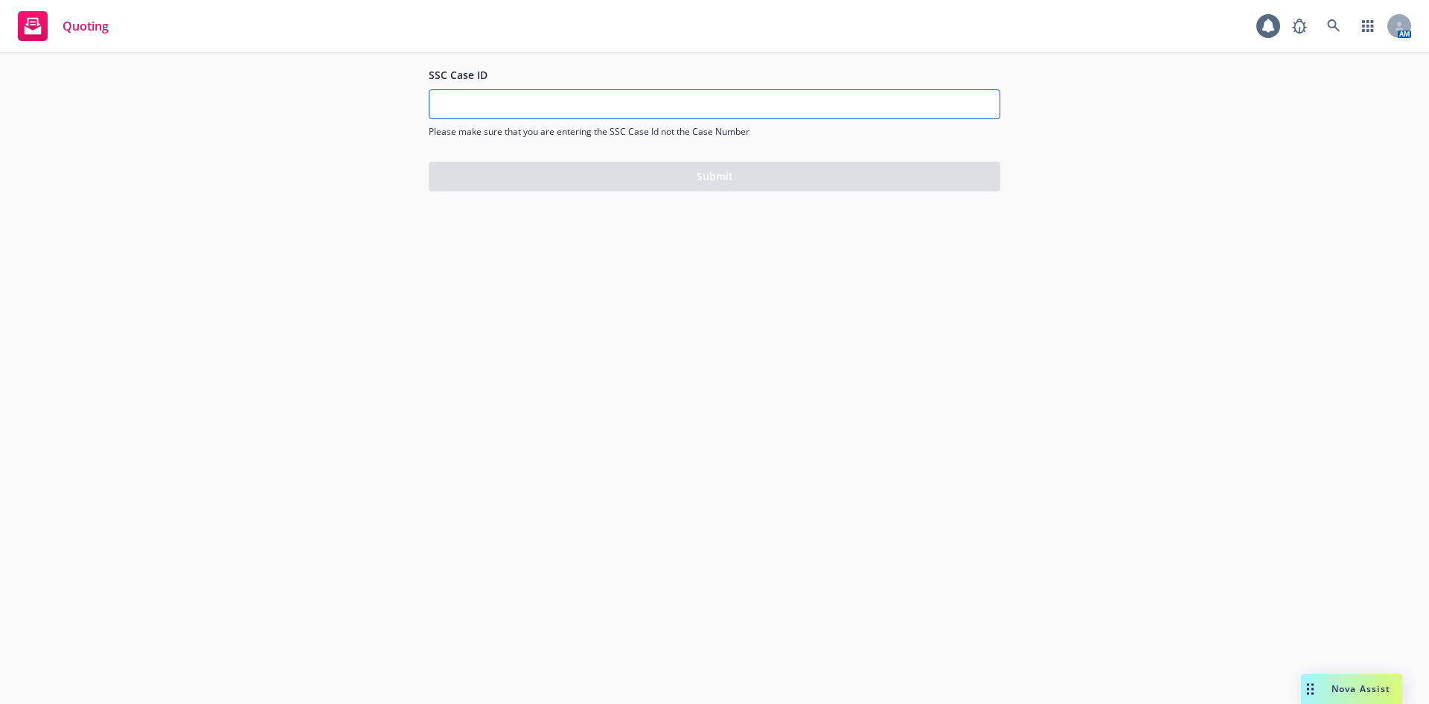
click at [573, 114] on input "SSC Case ID" at bounding box center [715, 104] width 570 height 28
paste input "500Vz00000Q5UONIA3"
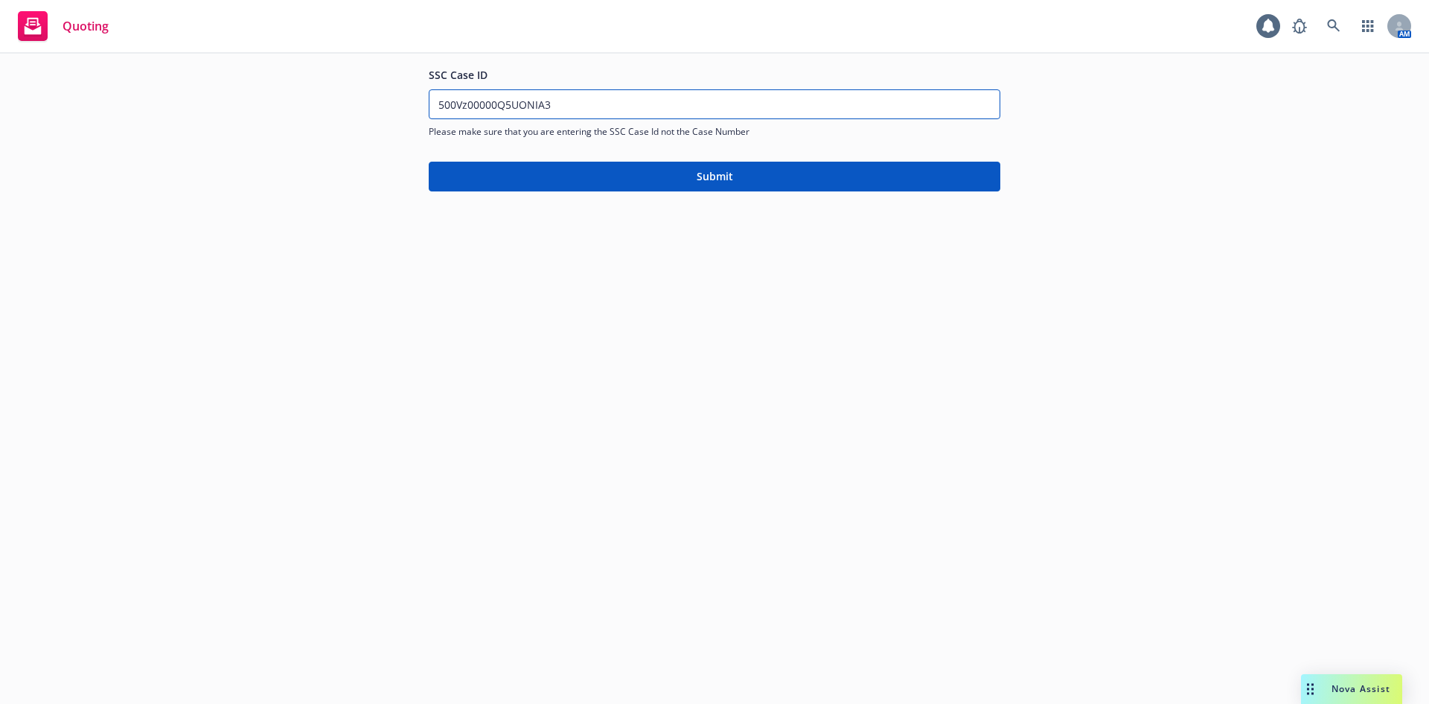
type input "500Vz00000Q5UONIA3"
click at [591, 176] on button "Submit" at bounding box center [715, 177] width 572 height 30
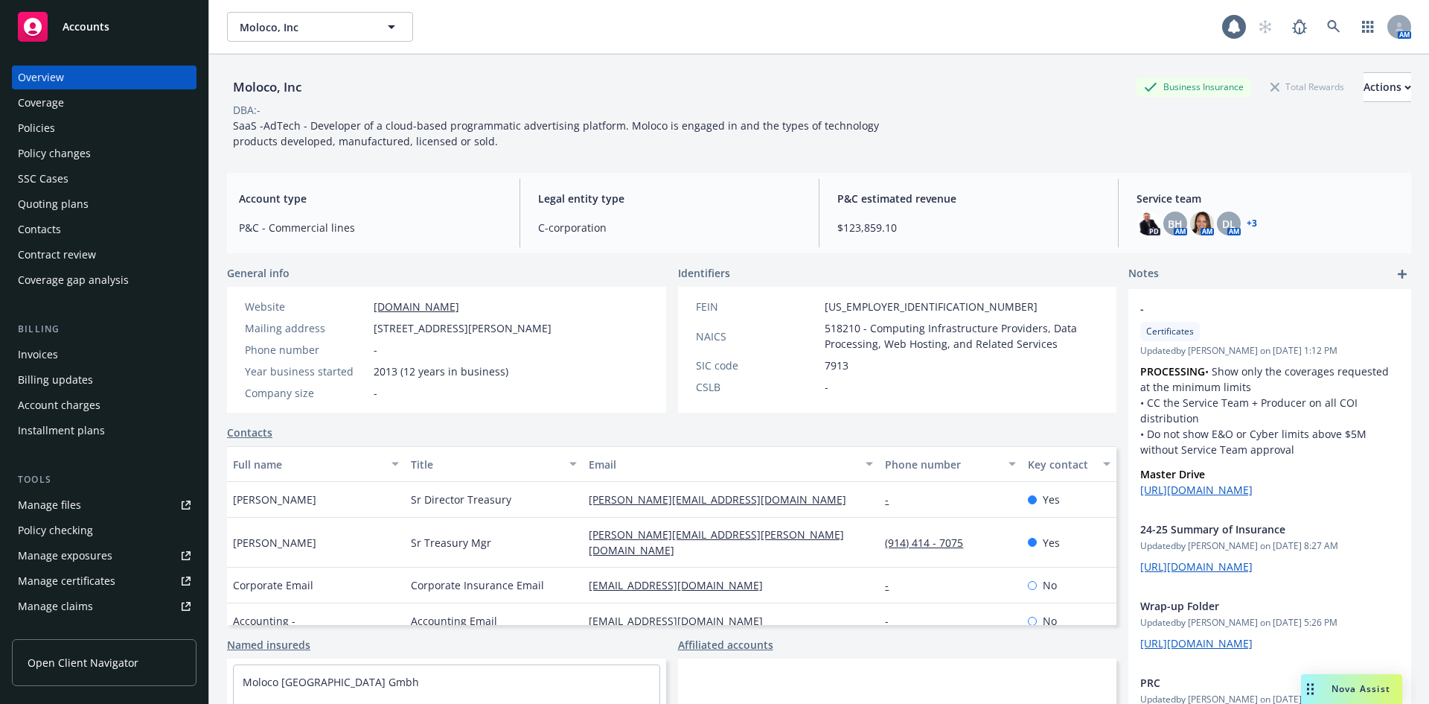
click at [66, 498] on div "Manage files" at bounding box center [49, 505] width 63 height 24
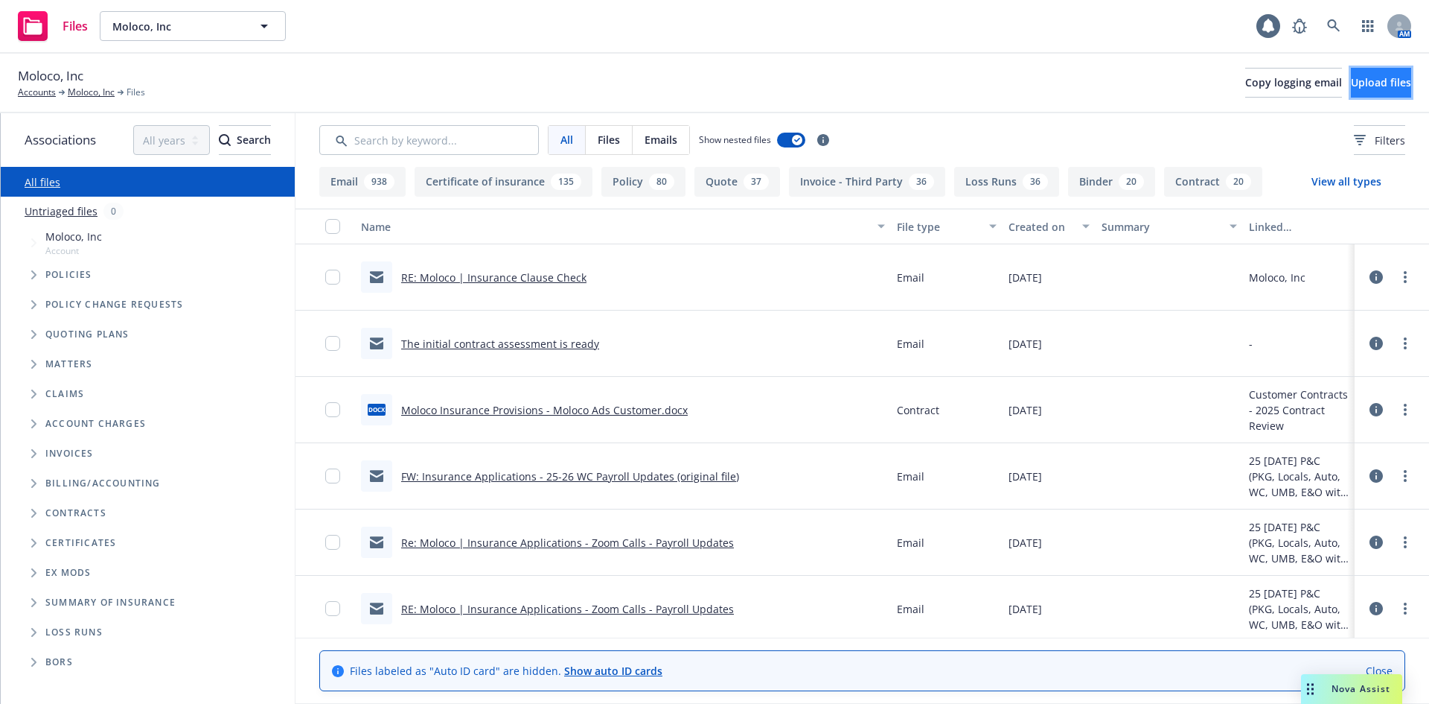
click at [1351, 84] on span "Upload files" at bounding box center [1381, 82] width 60 height 14
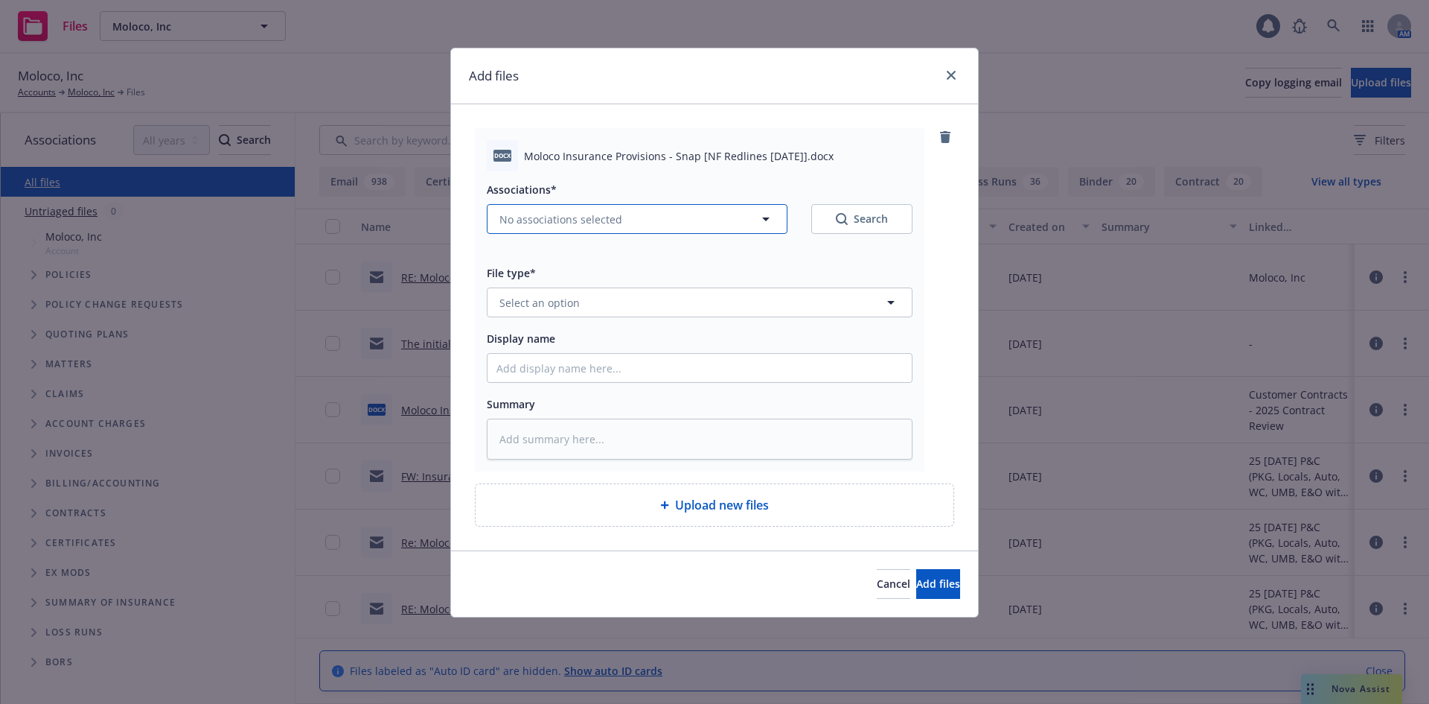
click at [587, 214] on span "No associations selected" at bounding box center [561, 219] width 123 height 16
type textarea "x"
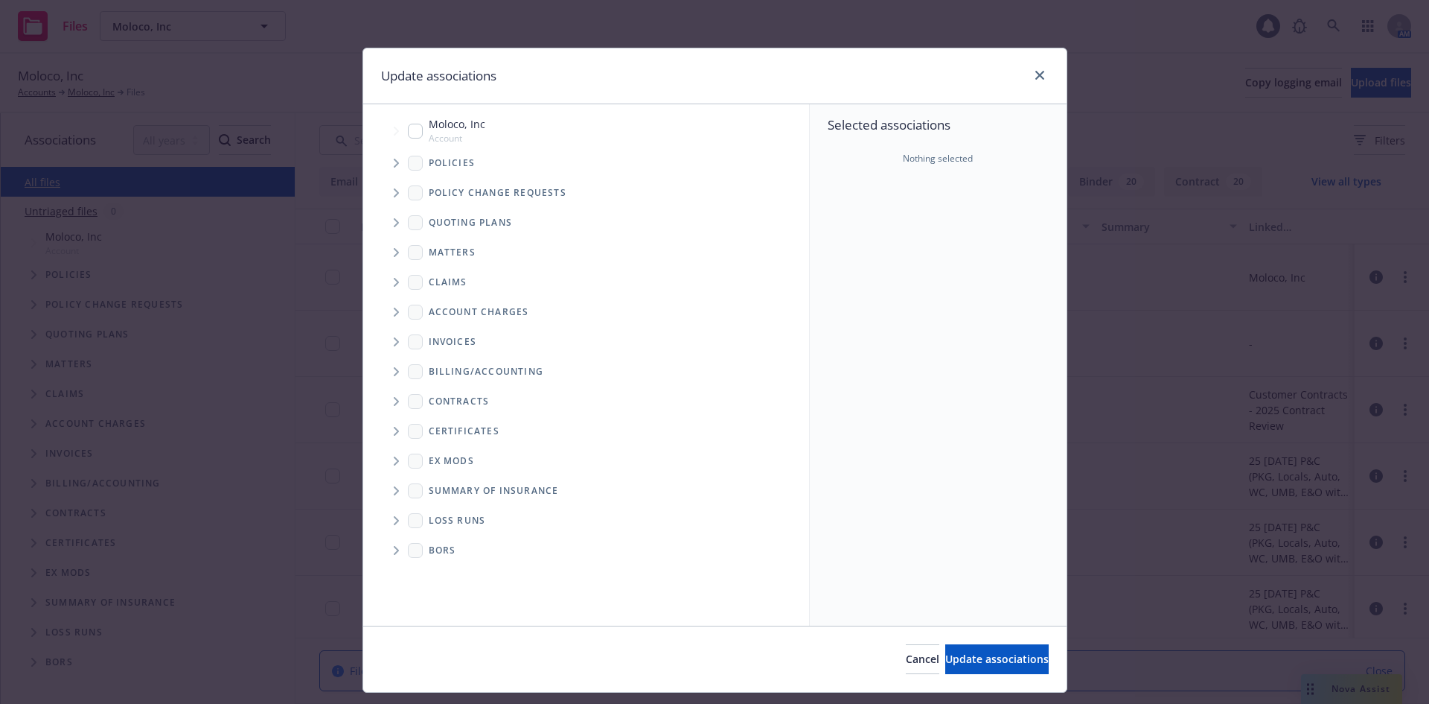
click at [394, 397] on icon "Folder Tree Example" at bounding box center [397, 401] width 6 height 9
click at [427, 425] on icon "Folder Tree Example" at bounding box center [429, 428] width 5 height 9
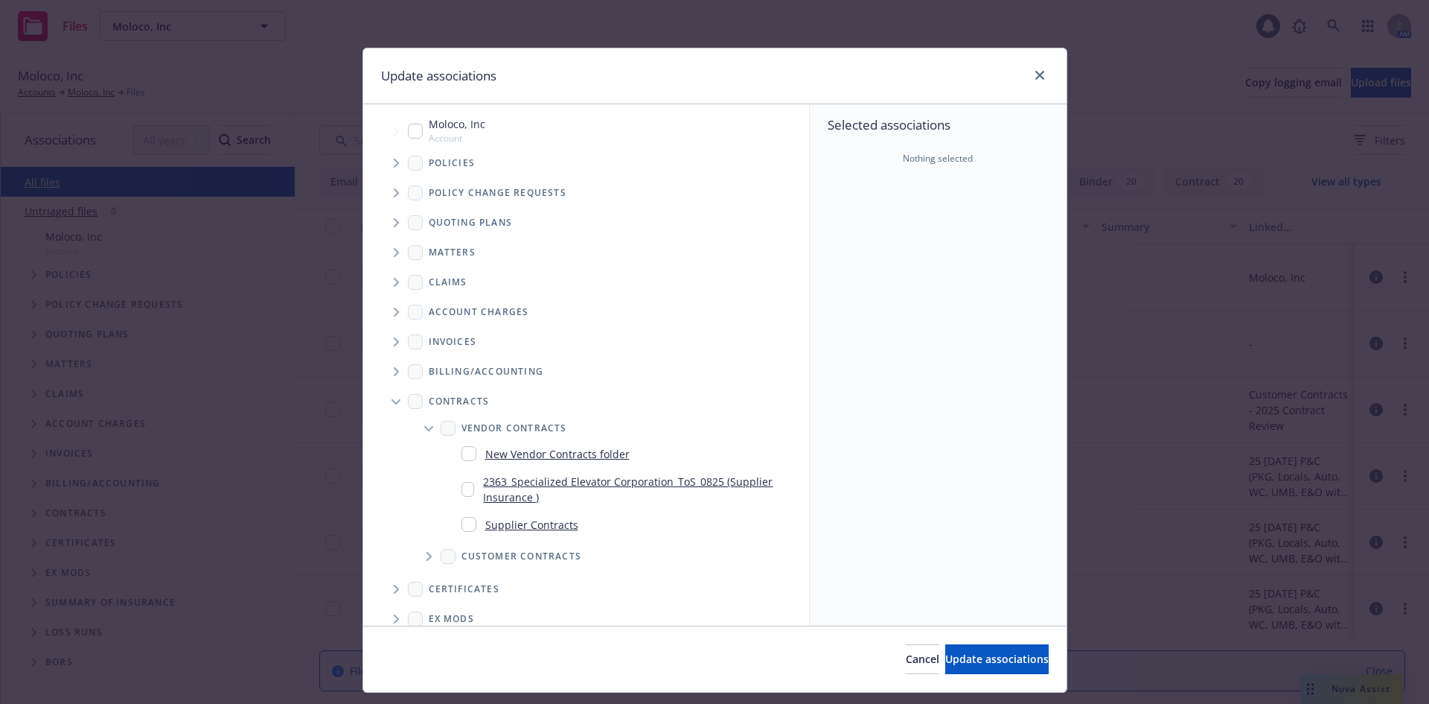
click at [427, 556] on span "Folder Tree Example" at bounding box center [429, 556] width 24 height 24
click at [462, 605] on input "Folder Tree Example" at bounding box center [469, 609] width 15 height 15
checkbox input "true"
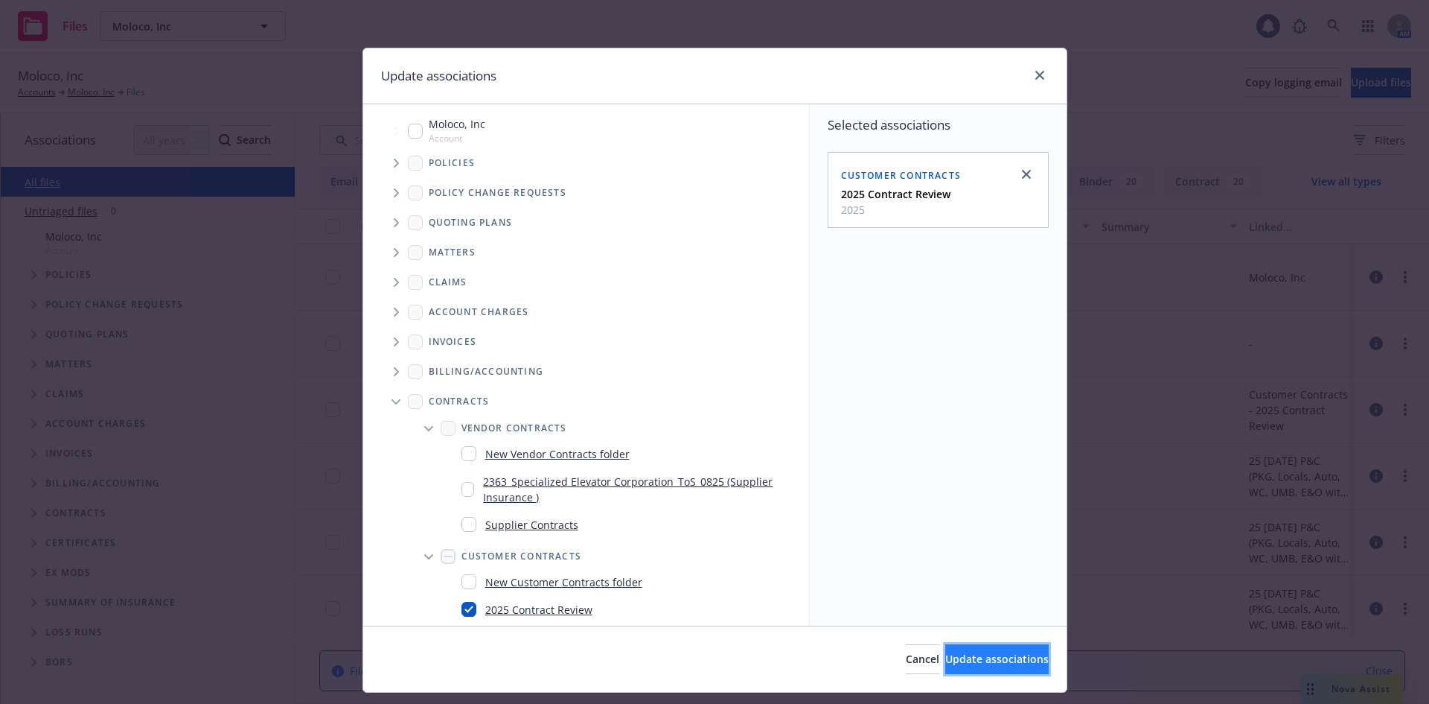
click at [1018, 667] on button "Update associations" at bounding box center [996, 659] width 103 height 30
type textarea "x"
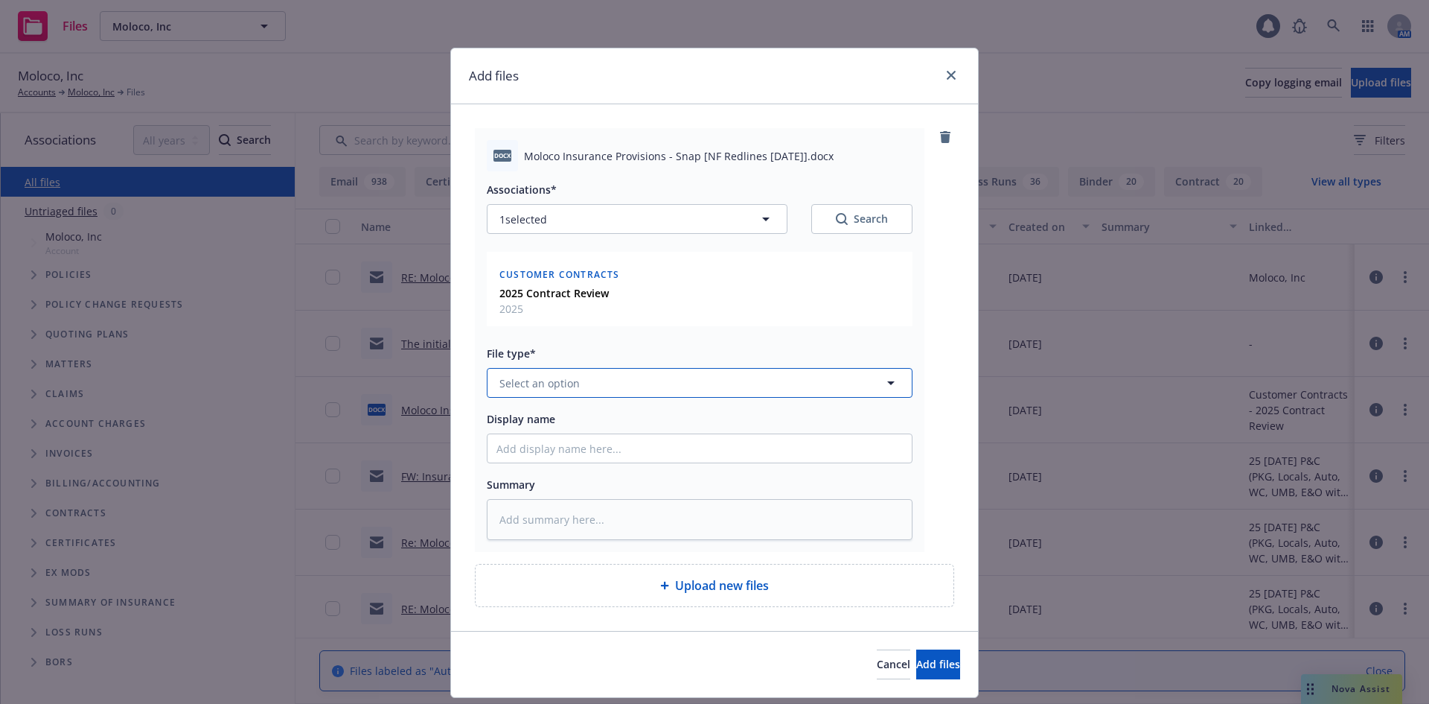
click at [659, 375] on button "Select an option" at bounding box center [700, 383] width 426 height 30
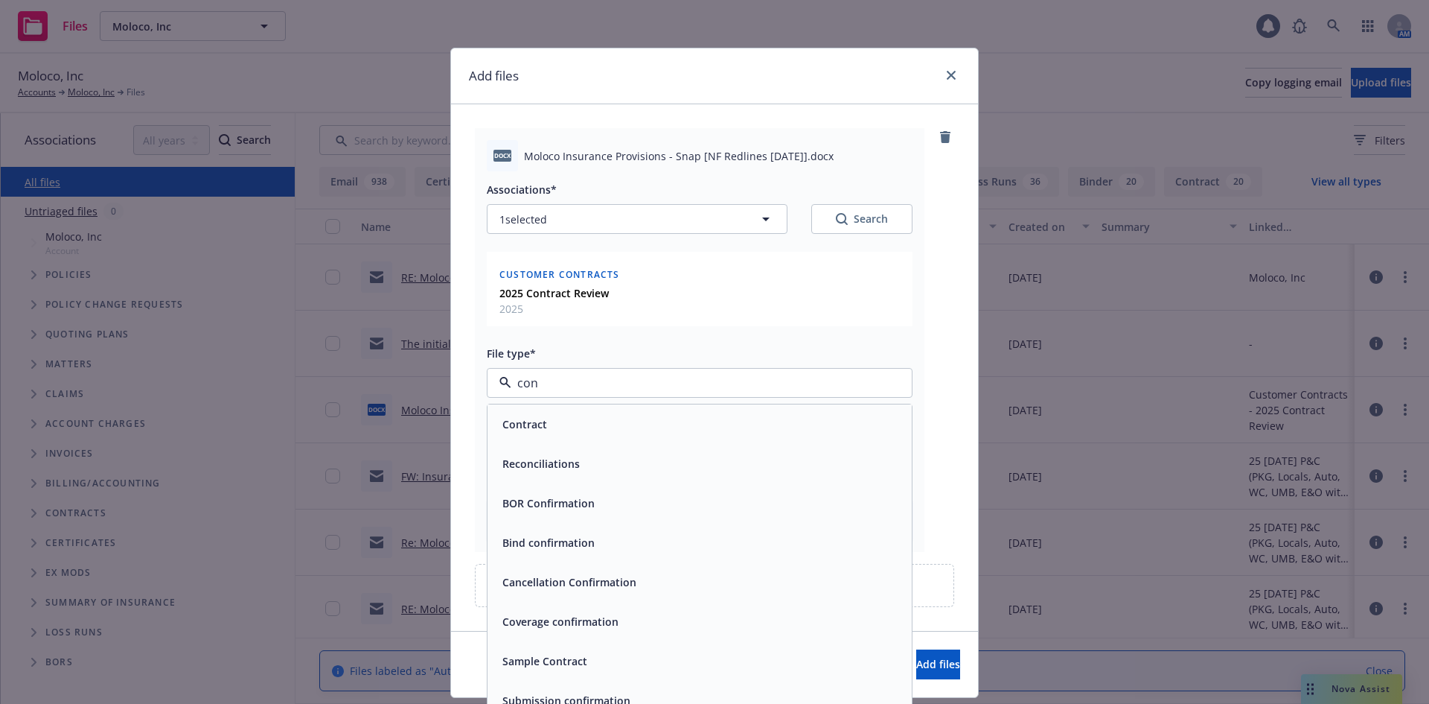
type input "cont"
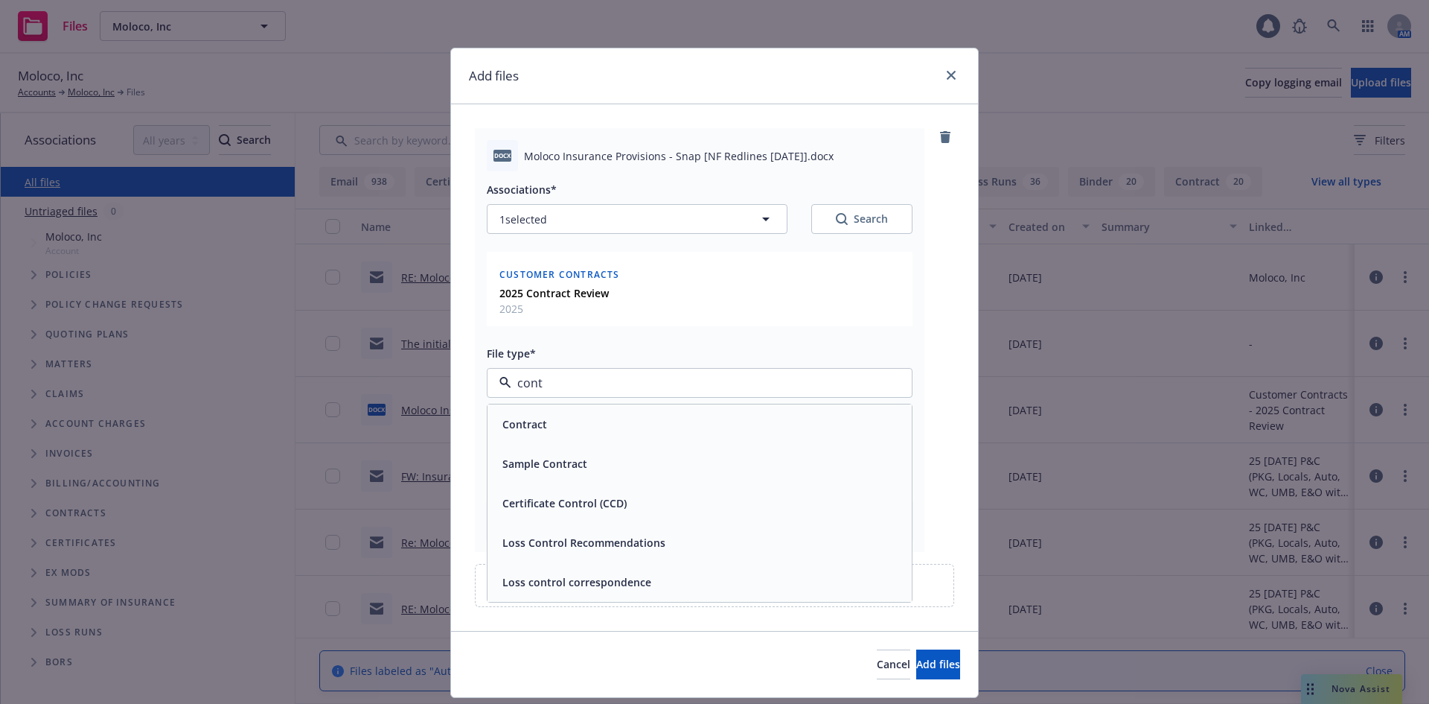
click at [651, 420] on div "Contract" at bounding box center [700, 424] width 406 height 22
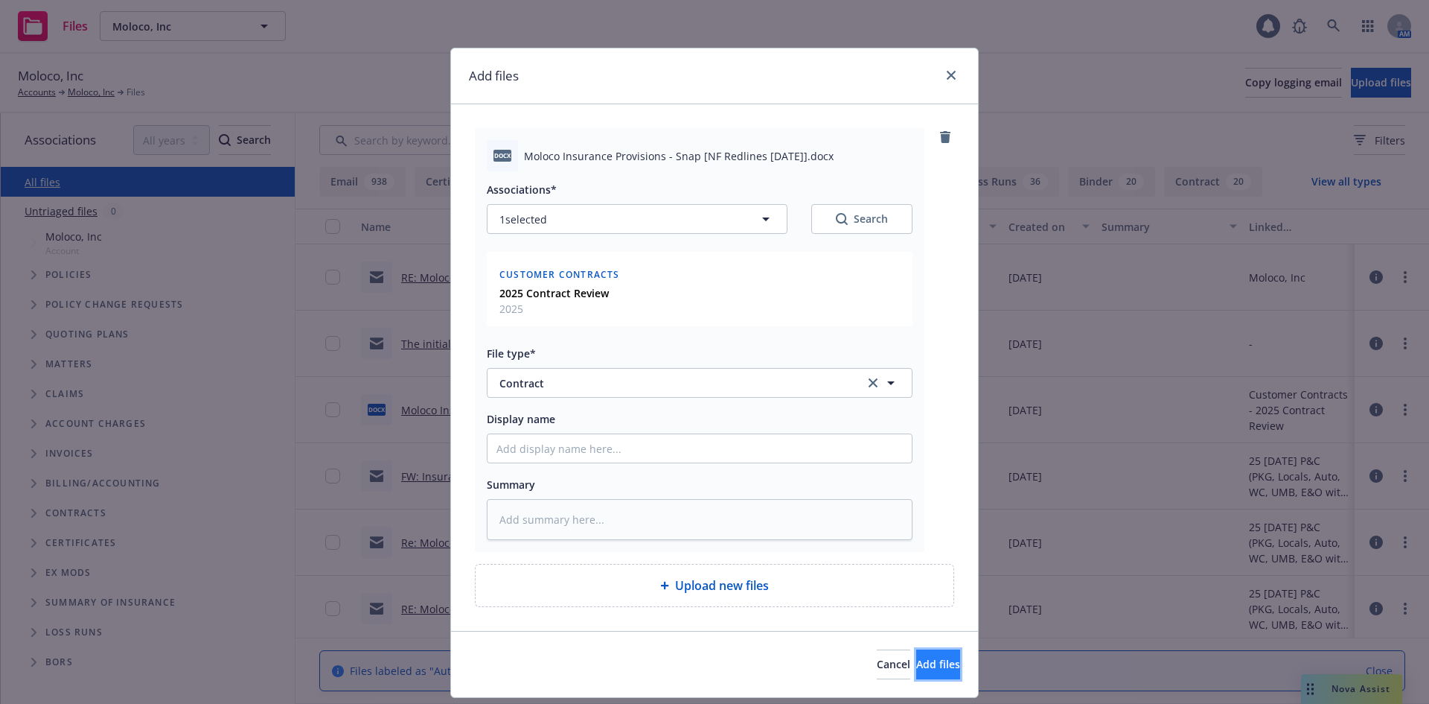
click at [916, 663] on span "Add files" at bounding box center [938, 664] width 44 height 14
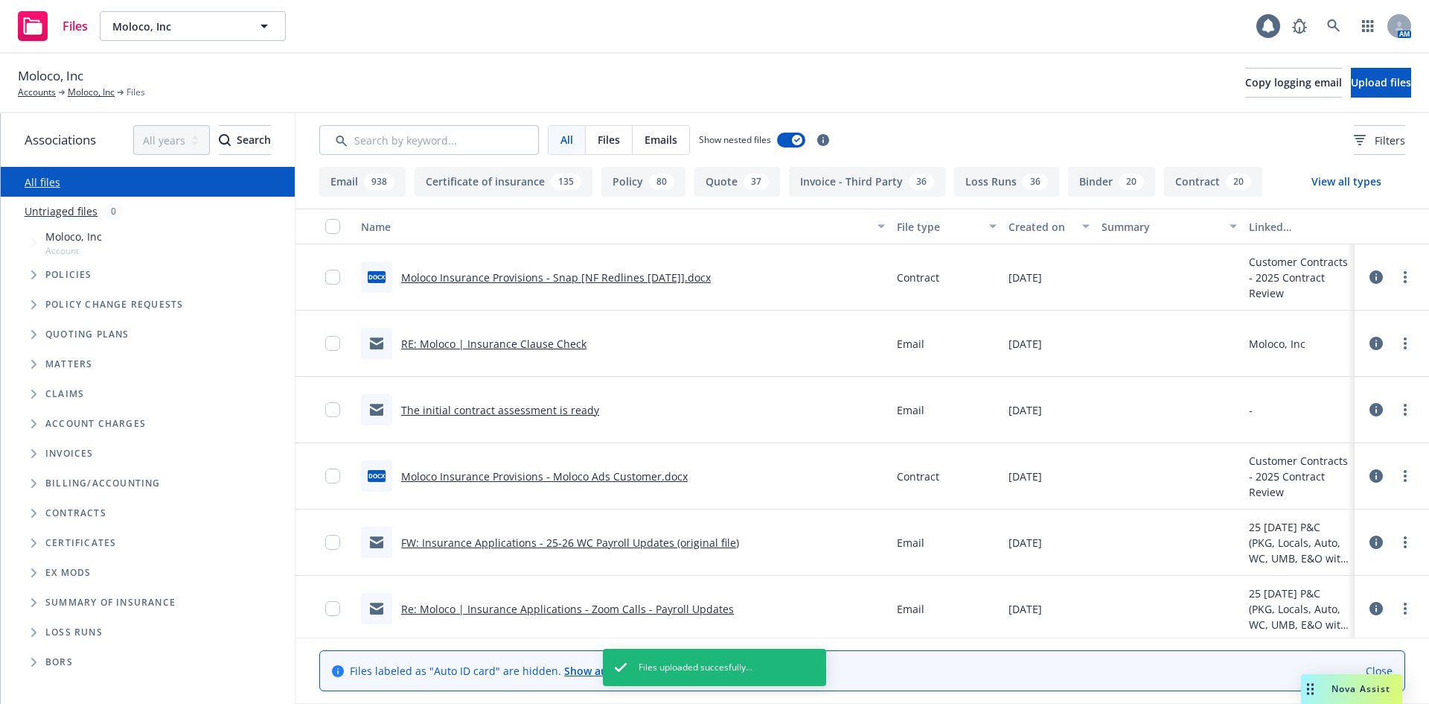
click at [1370, 279] on icon at bounding box center [1376, 276] width 13 height 13
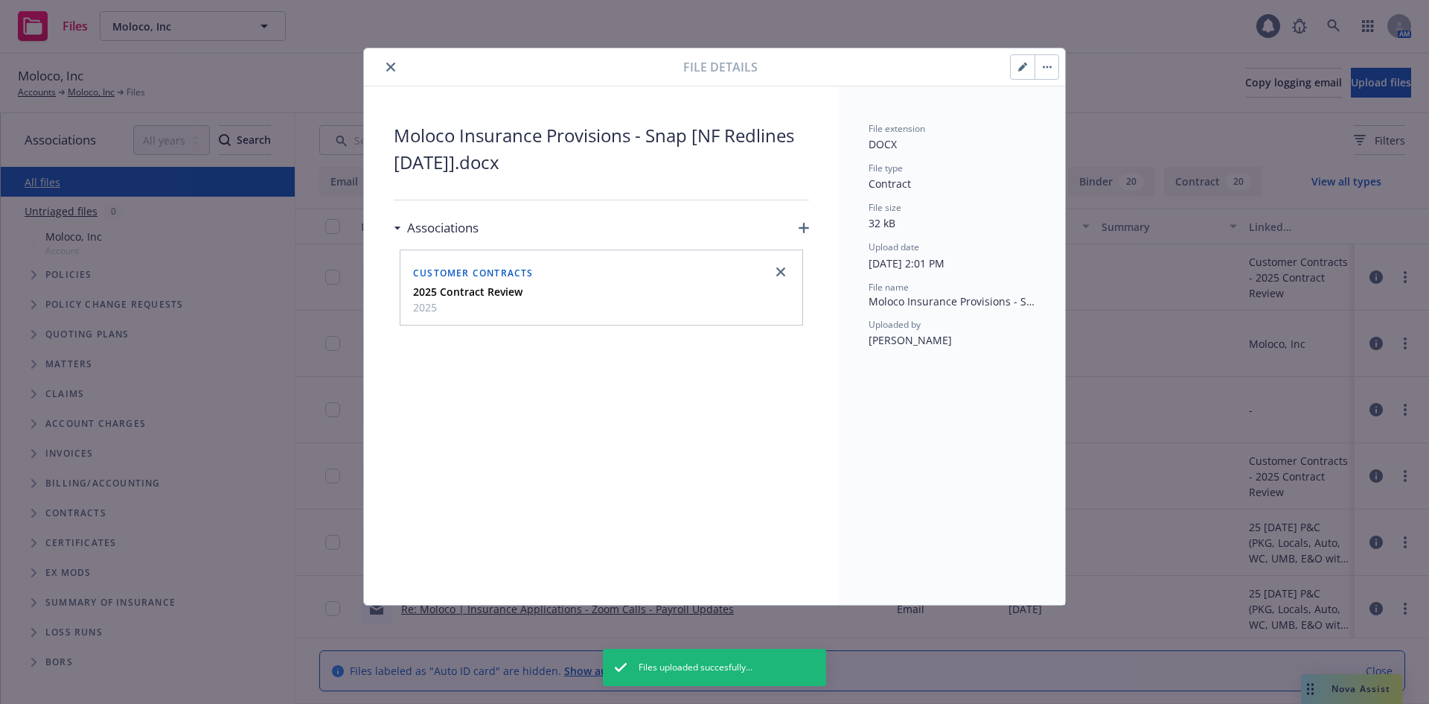
click at [1020, 64] on icon "button" at bounding box center [1022, 67] width 9 height 9
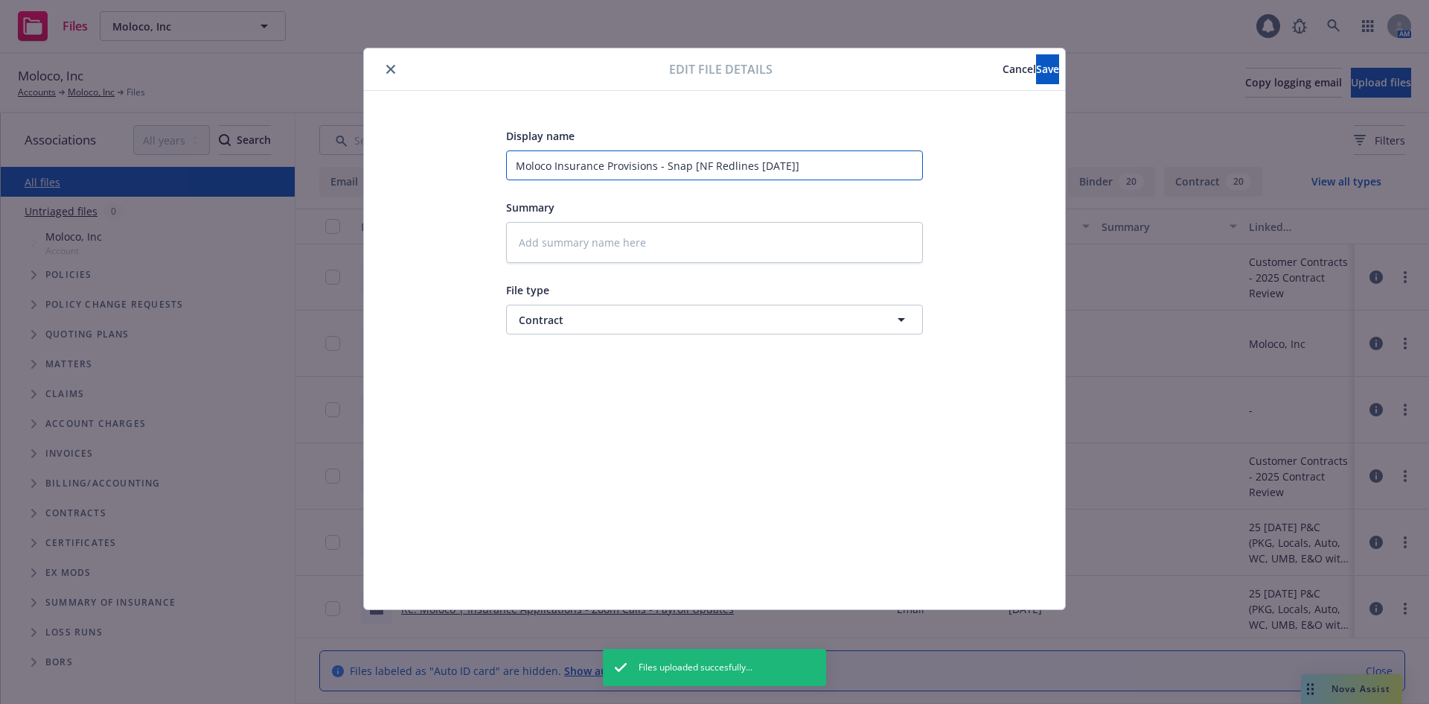
click at [515, 165] on input "Moloco Insurance Provisions - Snap [NF Redlines 9.18.25]" at bounding box center [714, 165] width 417 height 30
type textarea "x"
type input "2Moloco Insurance Provisions - Snap [NF Redlines 9.18.25]"
type textarea "x"
type input "20Moloco Insurance Provisions - Snap [NF Redlines 9.18.25]"
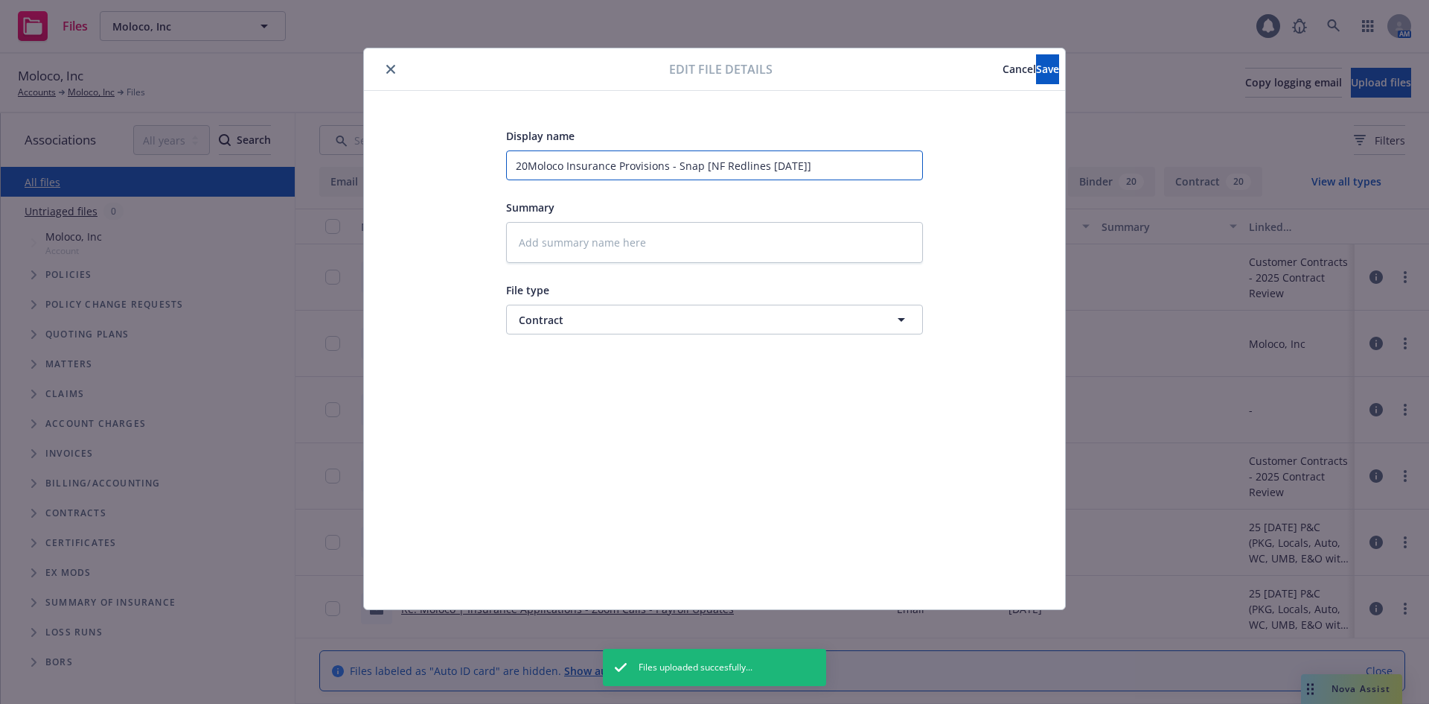
type textarea "x"
type input "202Moloco Insurance Provisions - Snap [NF Redlines 9.18.25]"
type textarea "x"
type input "2025Moloco Insurance Provisions - Snap [NF Redlines 9.18.25]"
type textarea "x"
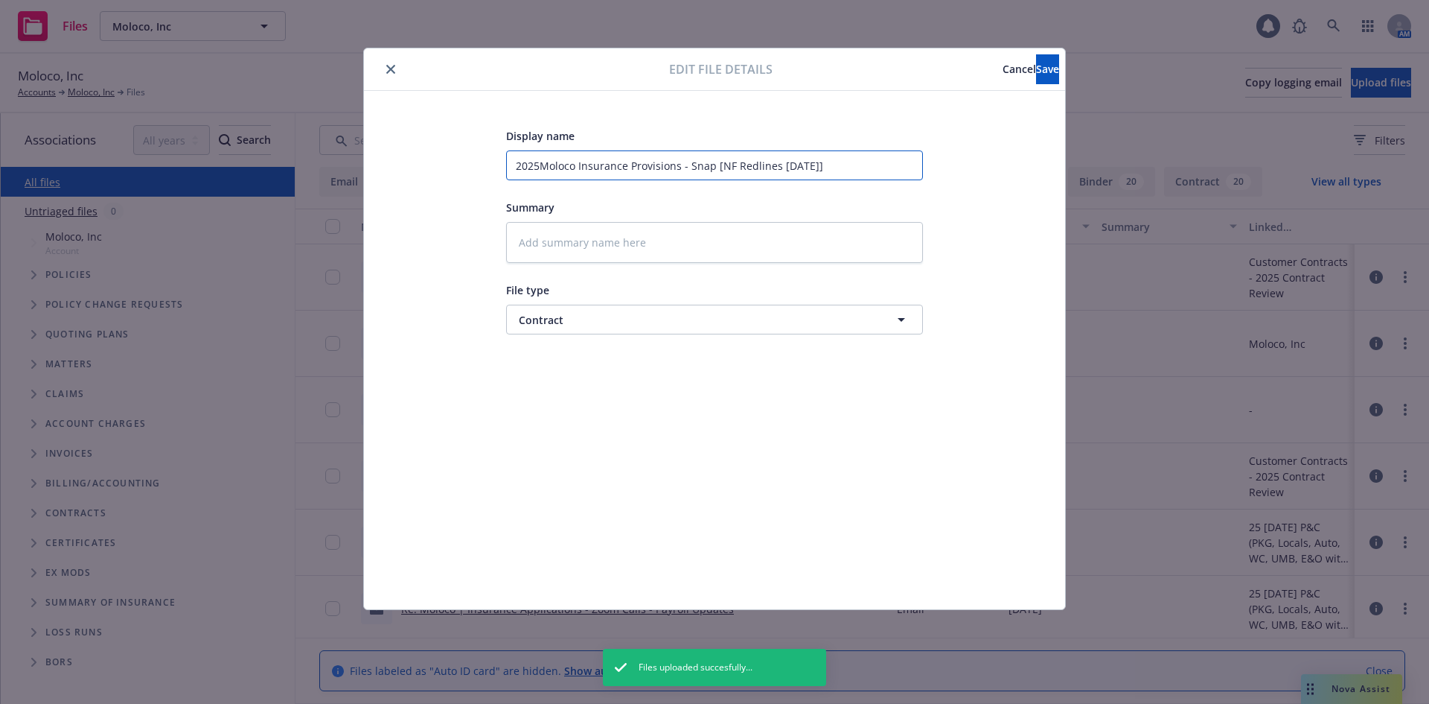
type input "2025 Moloco Insurance Provisions - Snap [NF Redlines 9.18.25]"
type textarea "x"
type input "2025 CMoloco Insurance Provisions - Snap [NF Redlines 9.18.25]"
type textarea "x"
type input "2025 CoMoloco Insurance Provisions - Snap [NF Redlines 9.18.25]"
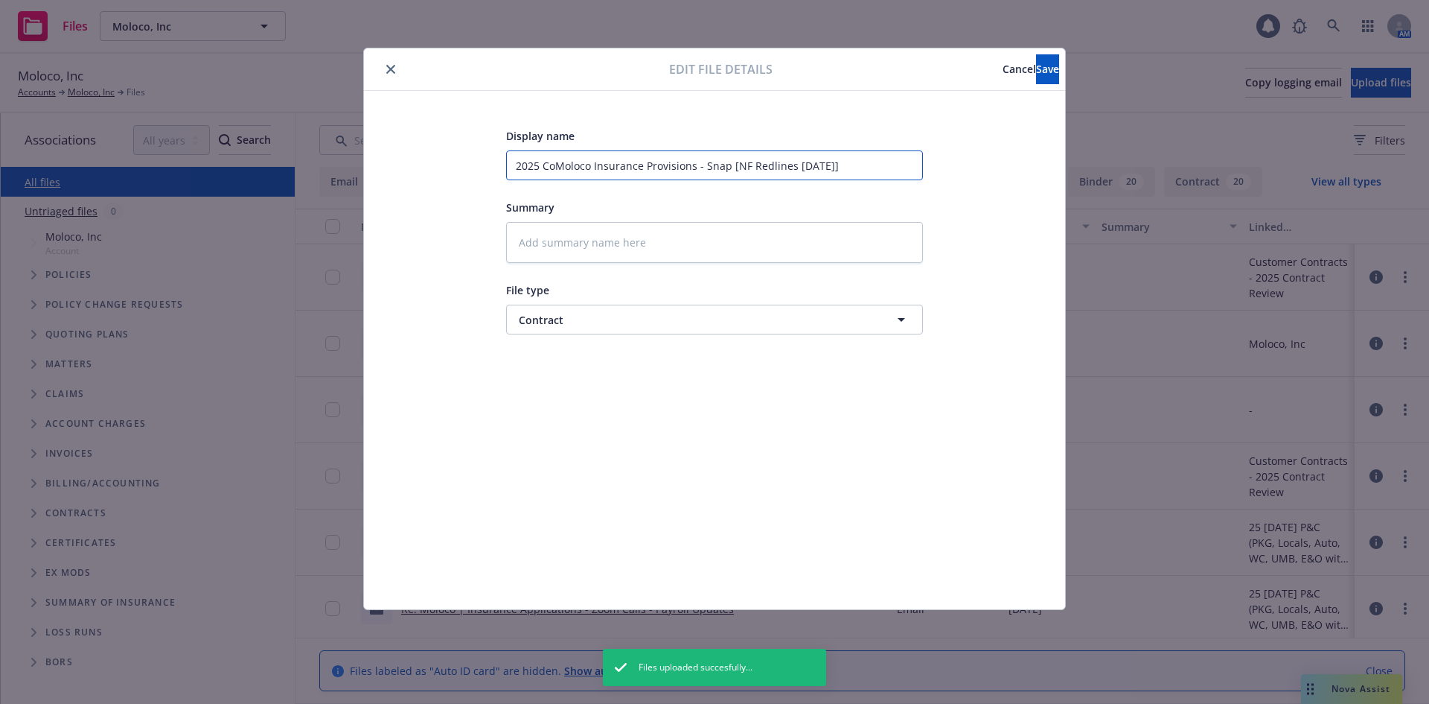
type textarea "x"
type input "2025 ConMoloco Insurance Provisions - Snap [NF Redlines 9.18.25]"
type textarea "x"
type input "2025 ContMoloco Insurance Provisions - Snap [NF Redlines 9.18.25]"
type textarea "x"
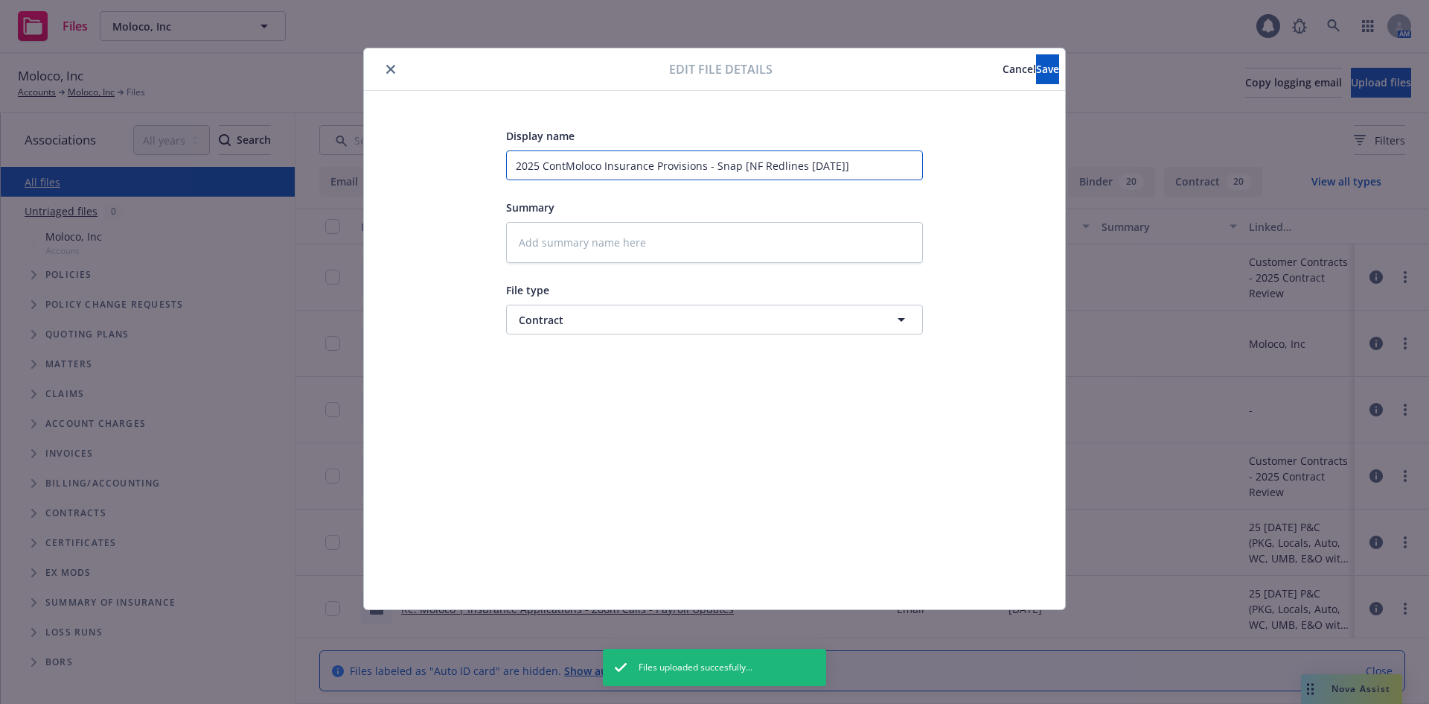
type input "2025 ContrMoloco Insurance Provisions - Snap [NF Redlines 9.18.25]"
type textarea "x"
type input "2025 ContraMoloco Insurance Provisions - Snap [NF Redlines 9.18.25]"
type textarea "x"
type input "2025 ContracMoloco Insurance Provisions - Snap [NF Redlines 9.18.25]"
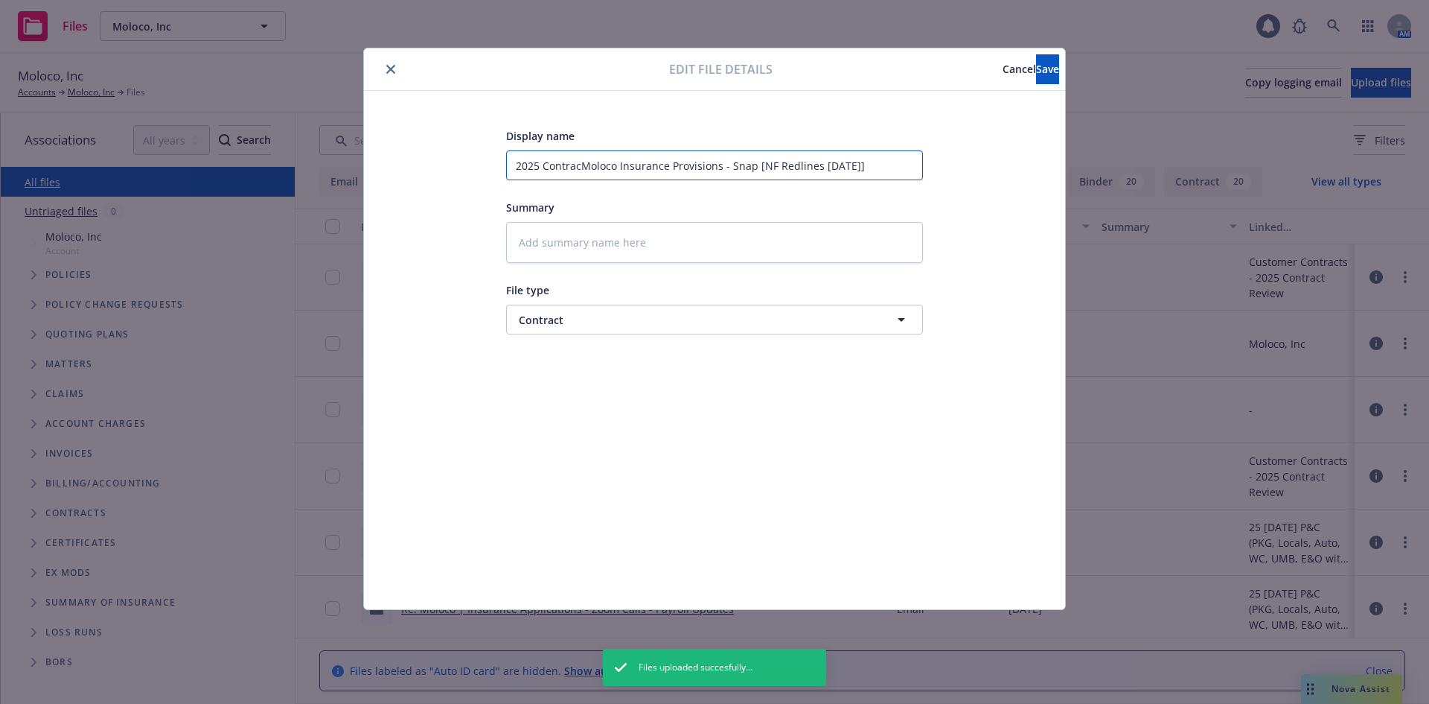
type textarea "x"
type input "2025 ContractMoloco Insurance Provisions - Snap [NF Redlines 9.18.25]"
type textarea "x"
type input "2025 Contract Moloco Insurance Provisions - Snap [NF Redlines 9.18.25]"
type textarea "x"
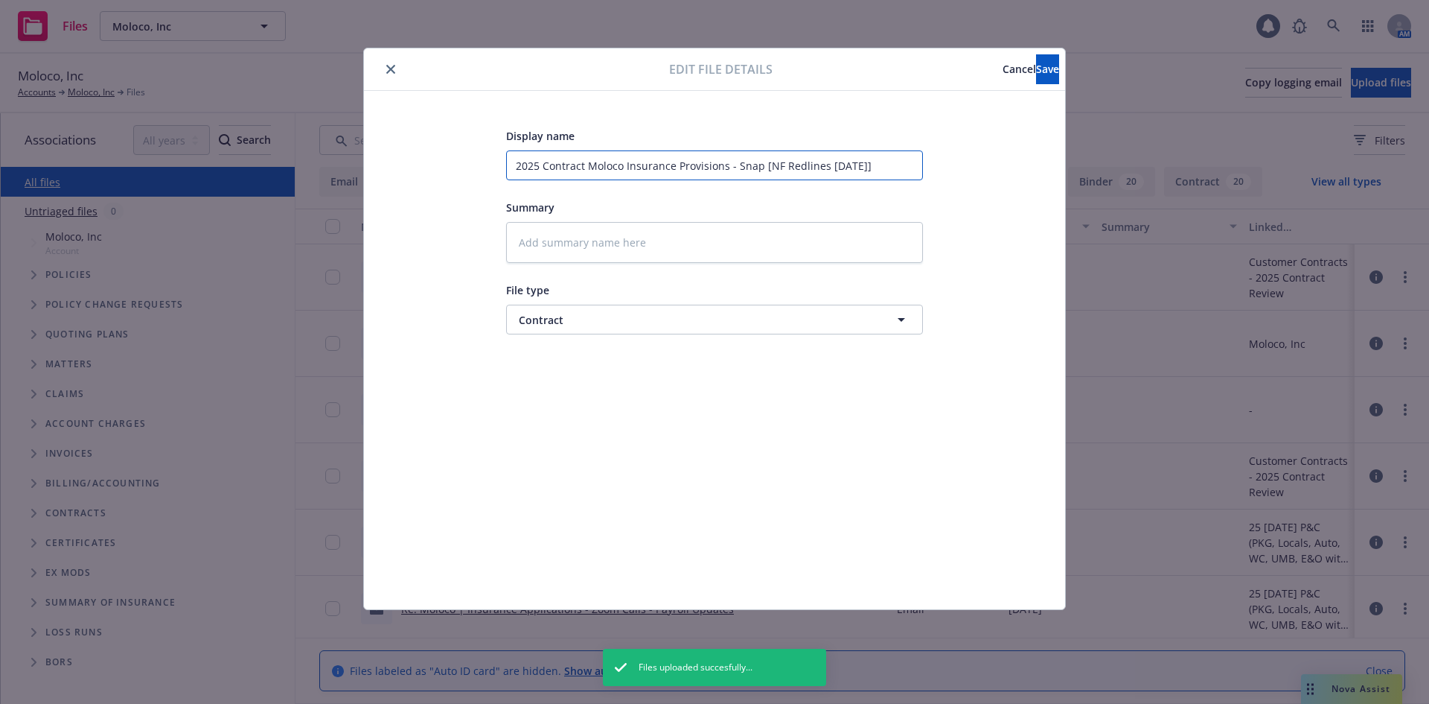
type input "2025 Contract RMoloco Insurance Provisions - Snap [NF Redlines 9.18.25]"
type textarea "x"
type input "2025 Contract ReMoloco Insurance Provisions - Snap [NF Redlines 9.18.25]"
type textarea "x"
type input "2025 Contract RevMoloco Insurance Provisions - Snap [NF Redlines 9.18.25]"
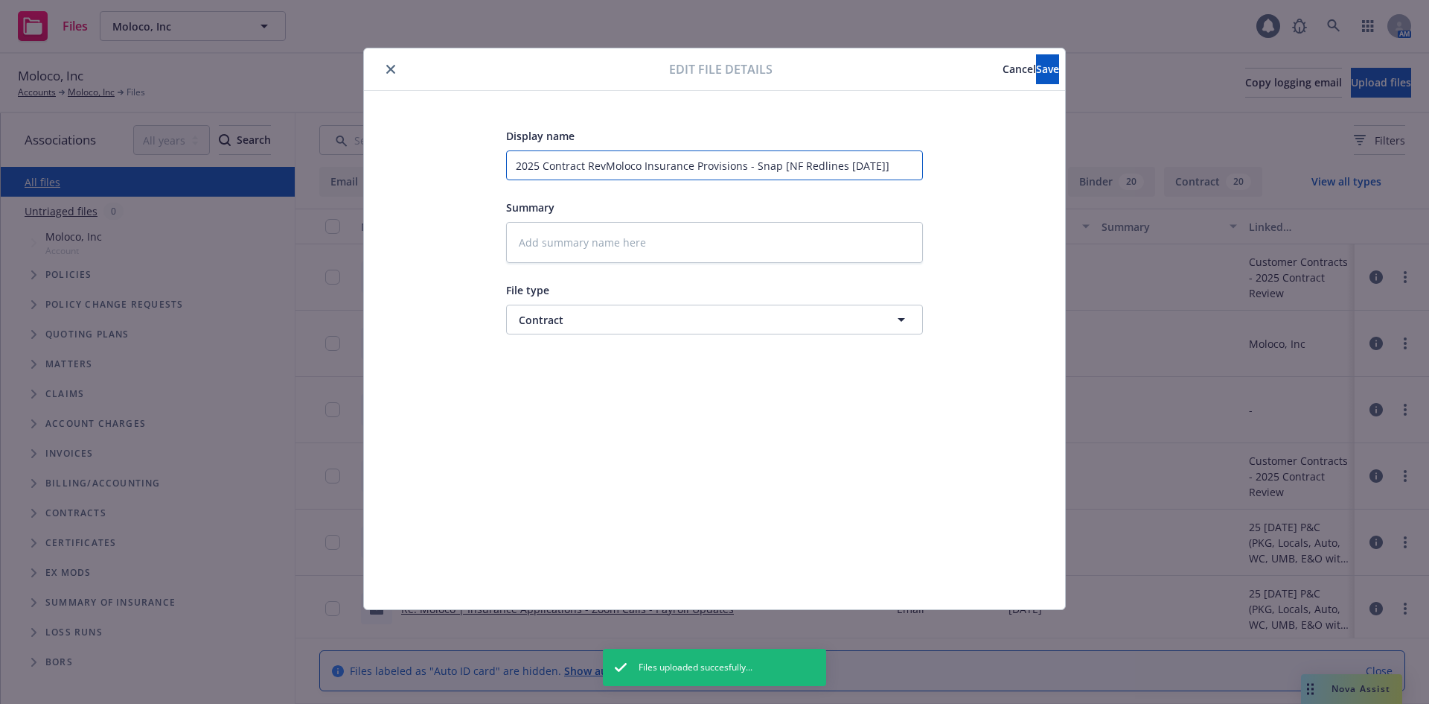
type textarea "x"
type input "2025 Contract ReviMoloco Insurance Provisions - Snap [NF Redlines 9.18.25]"
type textarea "x"
type input "2025 Contract RevieMoloco Insurance Provisions - Snap [NF Redlines 9.18.25]"
type textarea "x"
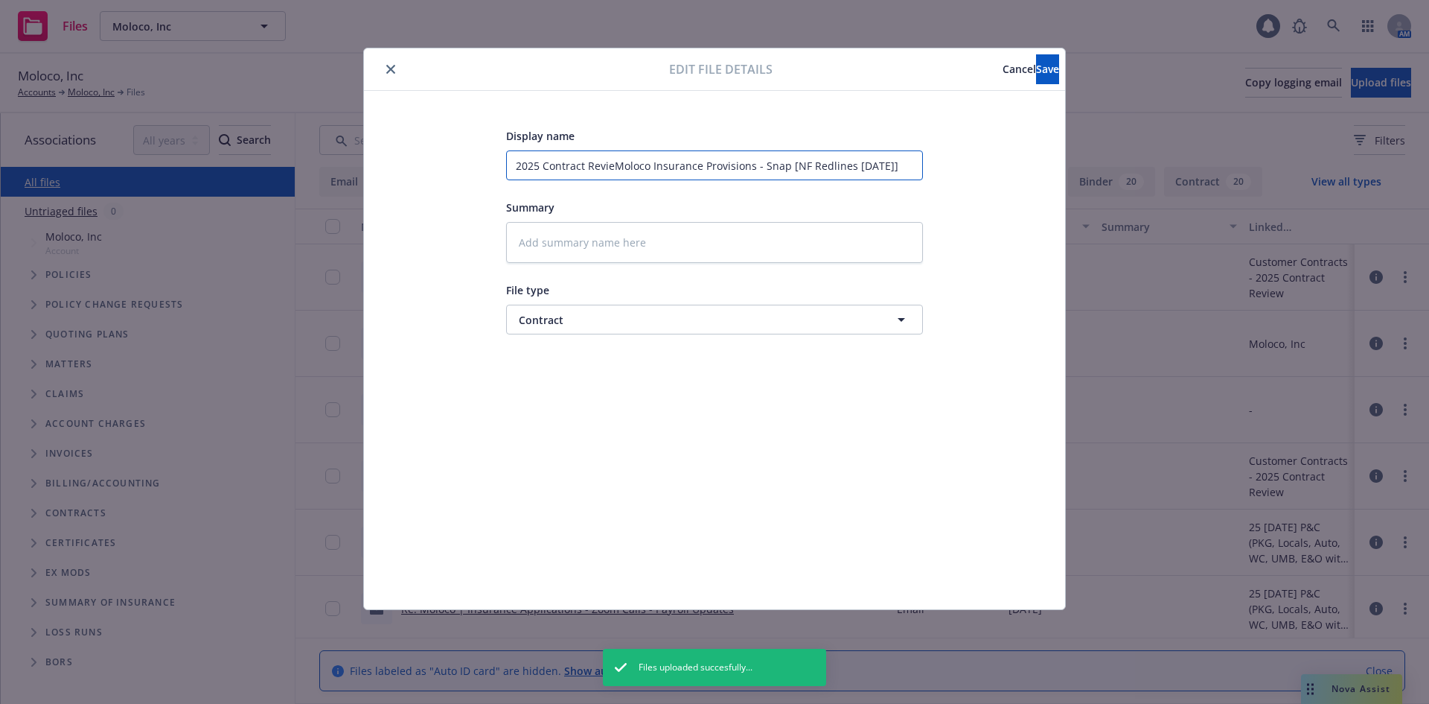
type input "2025 Contract ReviewMoloco Insurance Provisions - Snap [NF Redlines 9.18.25]"
type textarea "x"
type input "2025 Contract Review =Moloco Insurance Provisions - Snap [NF Redlines 9.18.25]"
type textarea "x"
type input "2025 Contract Review =-Moloco Insurance Provisions - Snap [NF Redlines 9.18.25]"
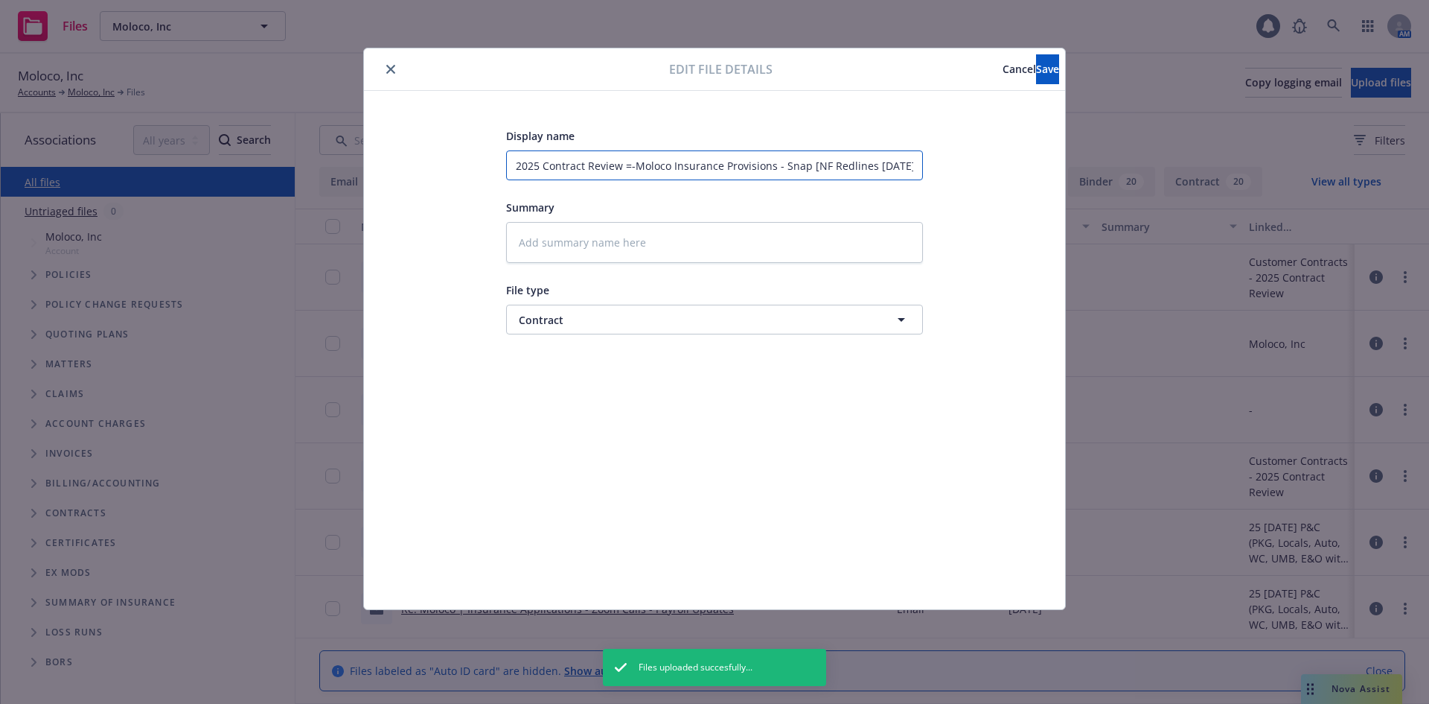
type textarea "x"
type input "2025 Contract Review =- Moloco Insurance Provisions - Snap [NF Redlines 9.18.25]"
type textarea "x"
type input "2025 Contract Review =-Moloco Insurance Provisions - Snap [NF Redlines 9.18.25]"
type textarea "x"
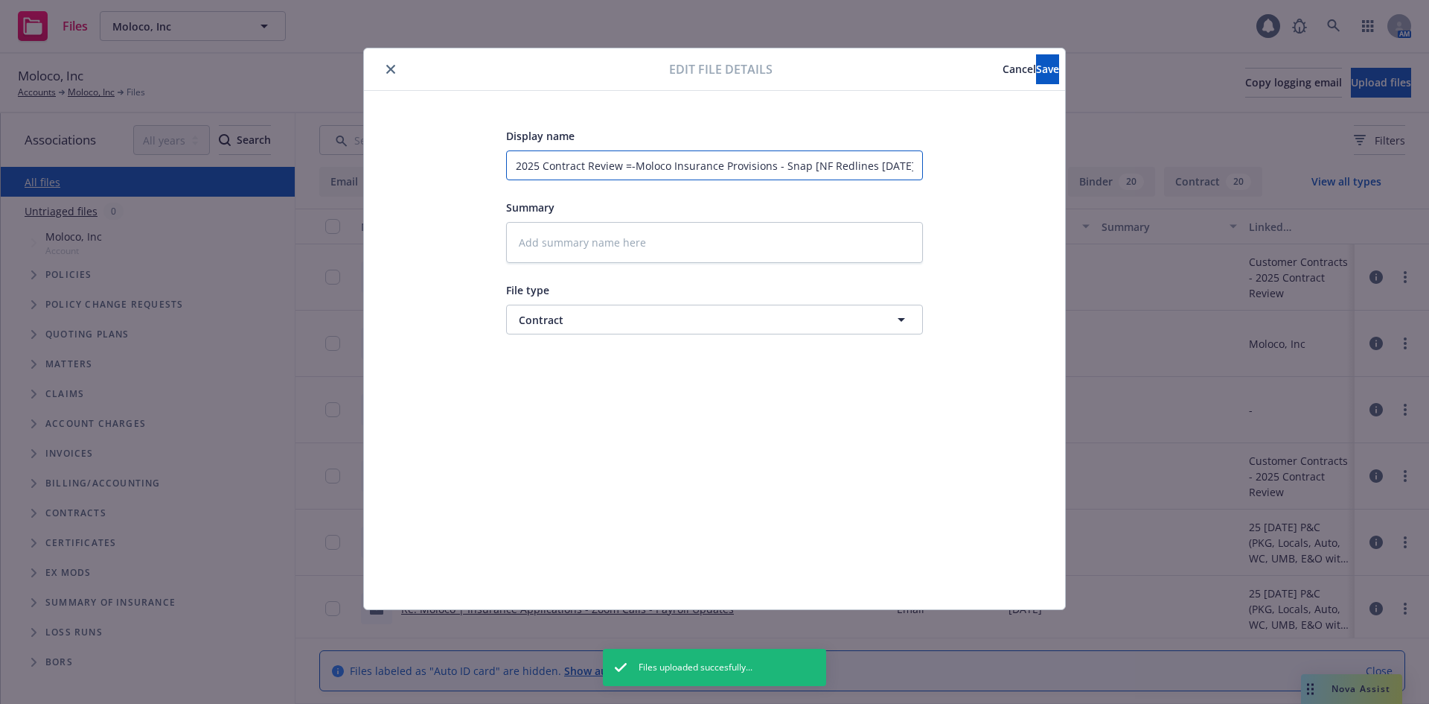
type input "2025 Contract Review =Moloco Insurance Provisions - Snap [NF Redlines 9.18.25]"
type textarea "x"
type input "2025 Contract Review Moloco Insurance Provisions - Snap [NF Redlines 9.18.25]"
type textarea "x"
type input "2025 Contract Review -Moloco Insurance Provisions - Snap [NF Redlines 9.18.25]"
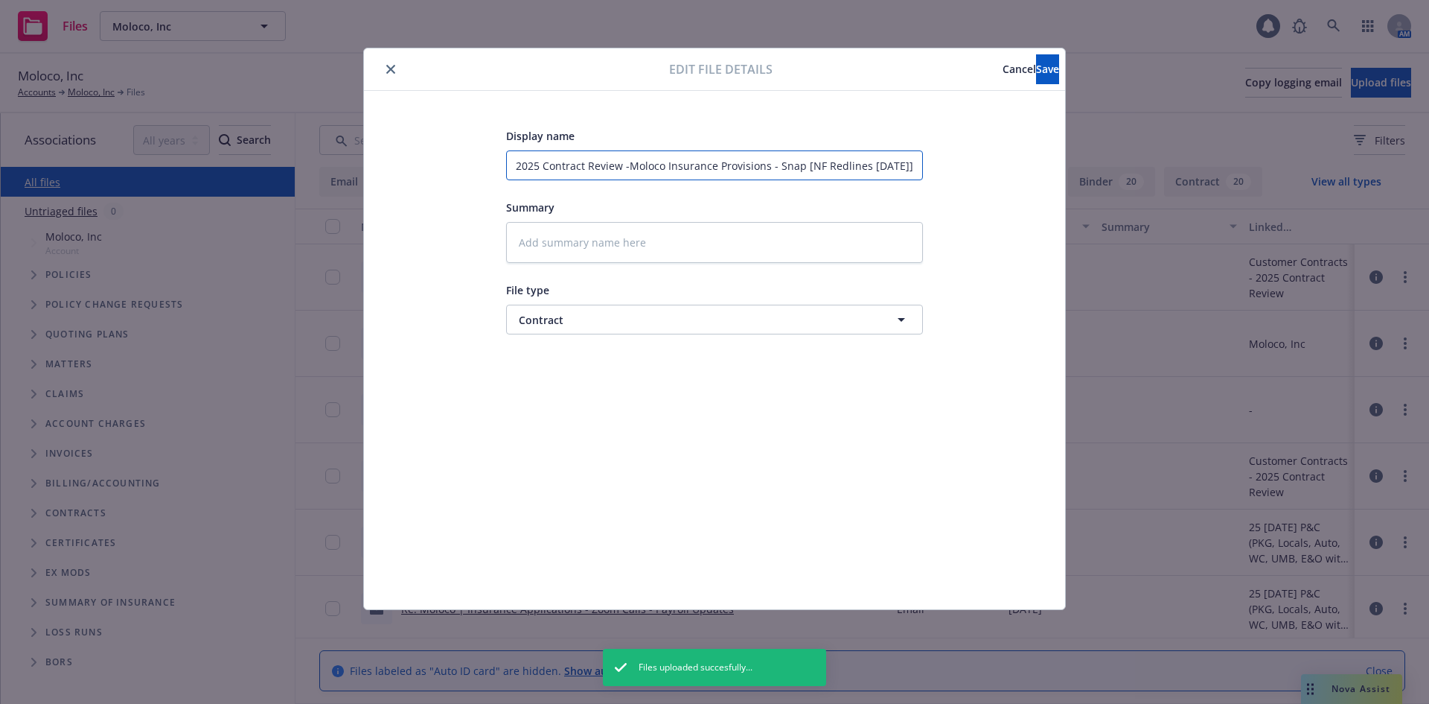
type textarea "x"
type input "2025 Contract Review - Moloco Insurance Provisions - Snap [NF Redlines 9.18.25]"
type textarea "x"
type input "2025 Contract Review - Moloco Insurance Provisions - Snap [NF Redlines 9.18.25]"
click at [1004, 88] on div "Edit file details Cancel Save" at bounding box center [714, 69] width 701 height 42
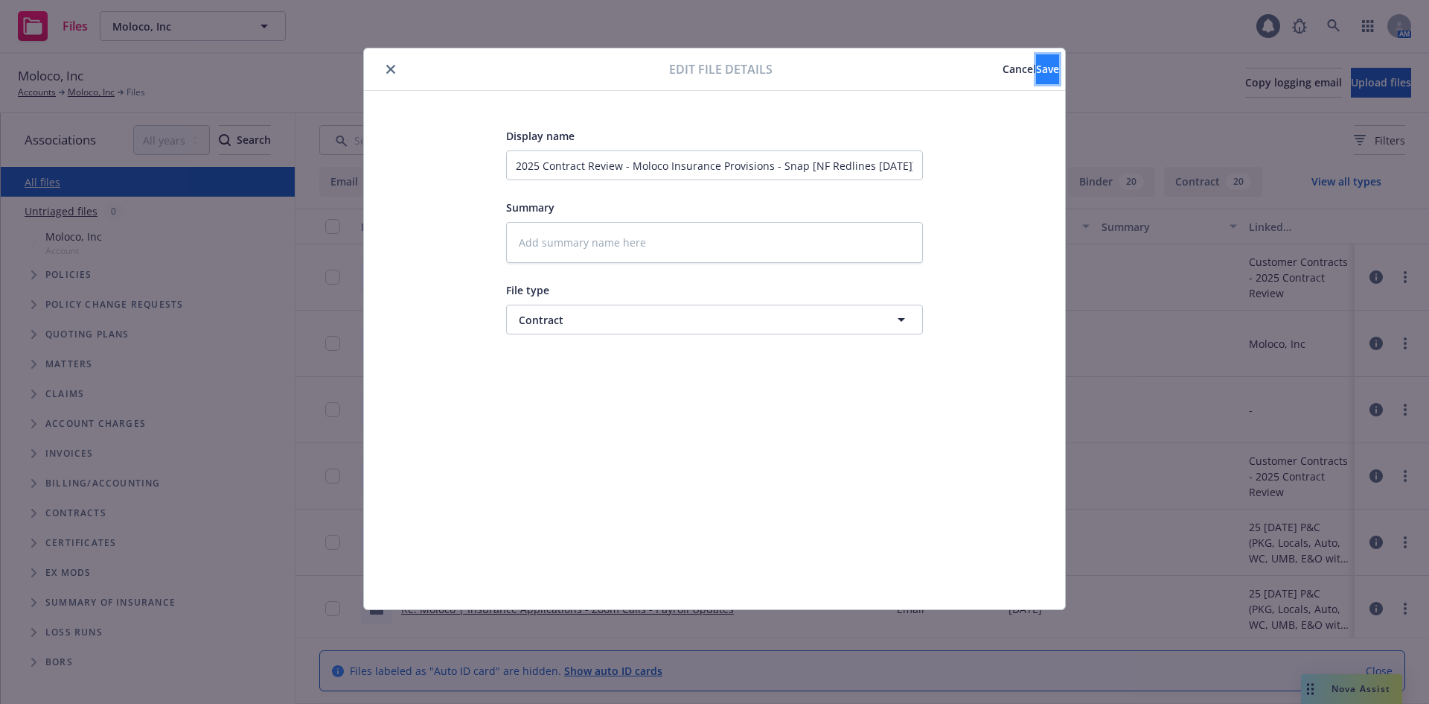
click at [1036, 75] on button "Save" at bounding box center [1047, 69] width 23 height 30
type textarea "x"
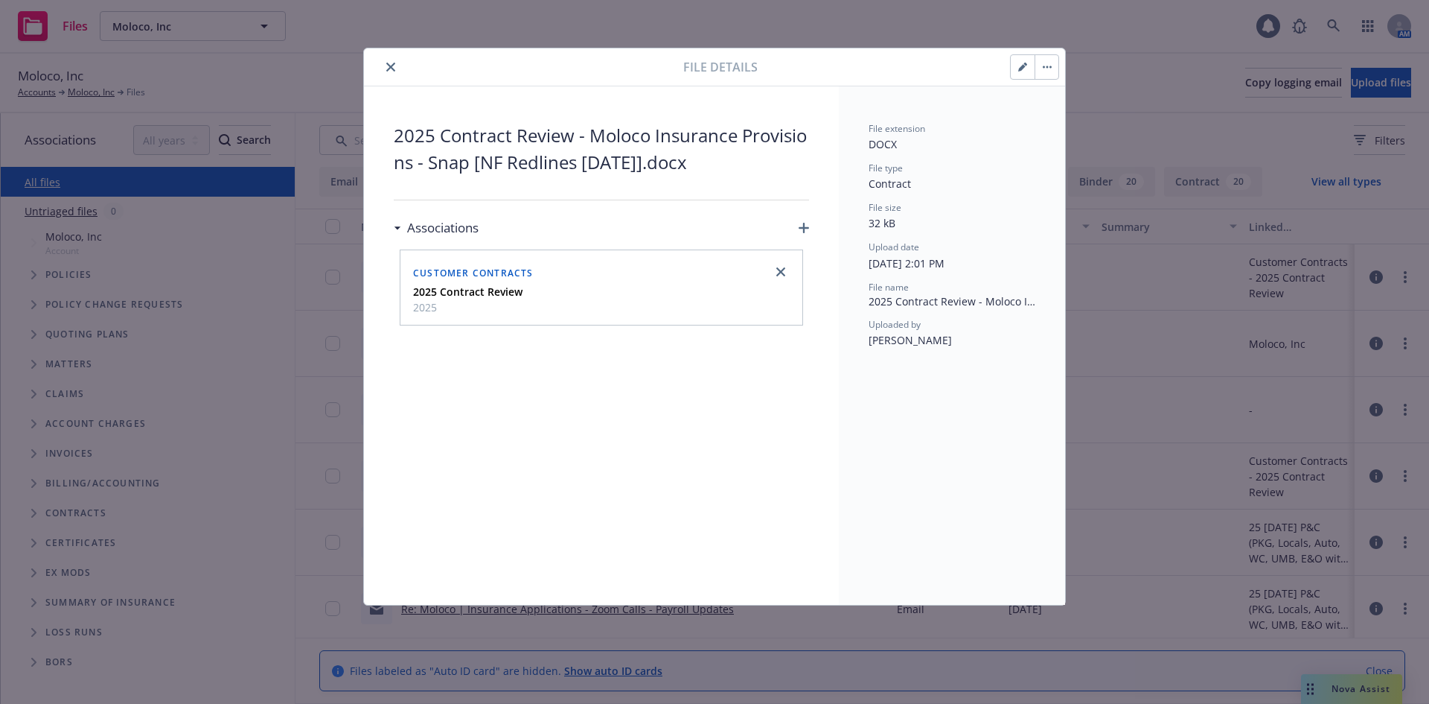
click at [394, 64] on icon "close" at bounding box center [390, 67] width 9 height 9
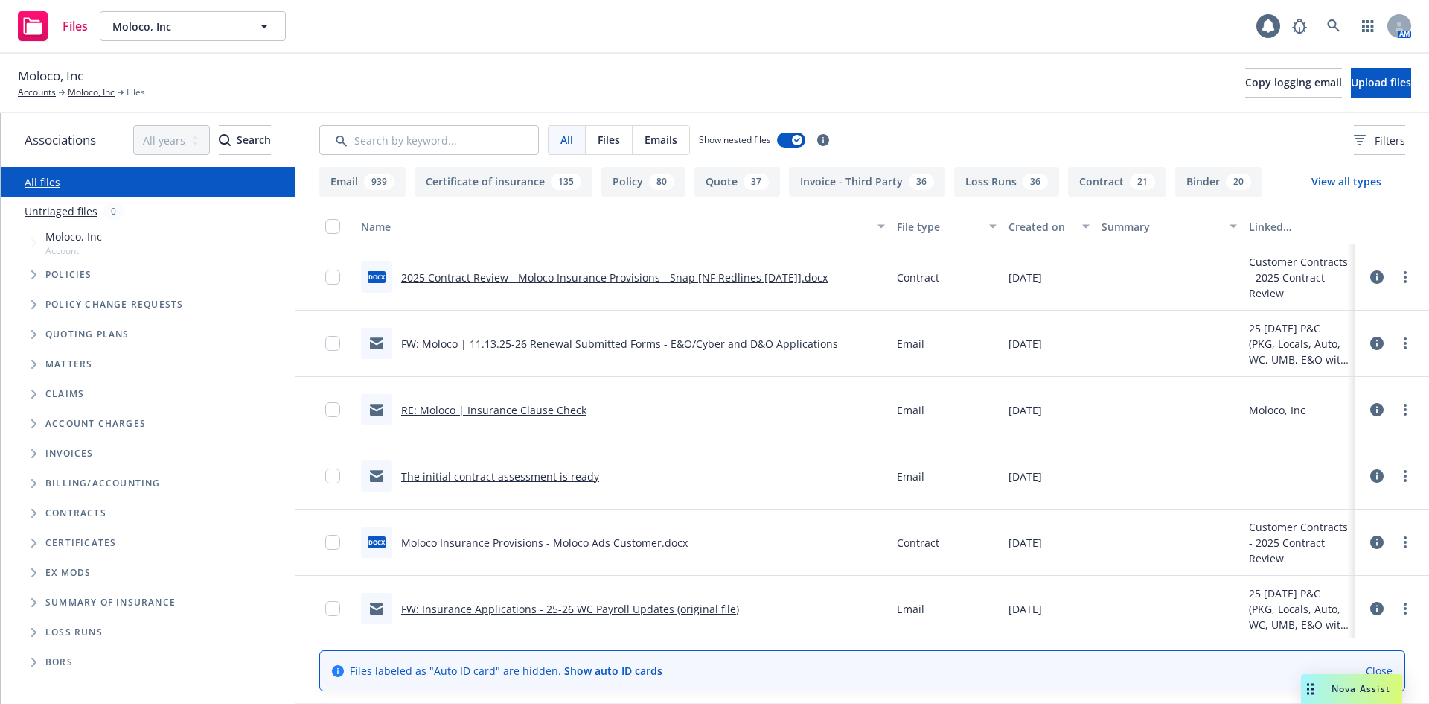
click at [1371, 339] on icon at bounding box center [1377, 343] width 13 height 13
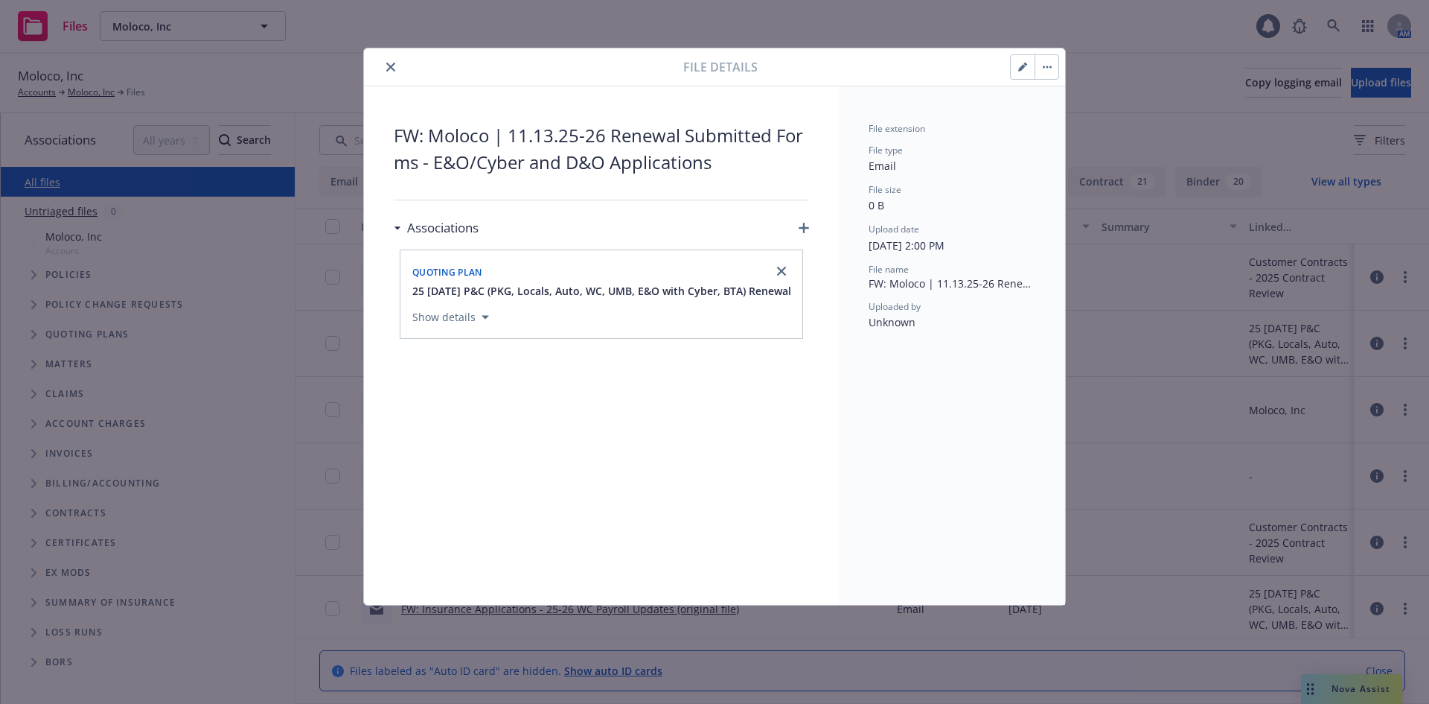
click at [805, 223] on icon "button" at bounding box center [804, 228] width 10 height 10
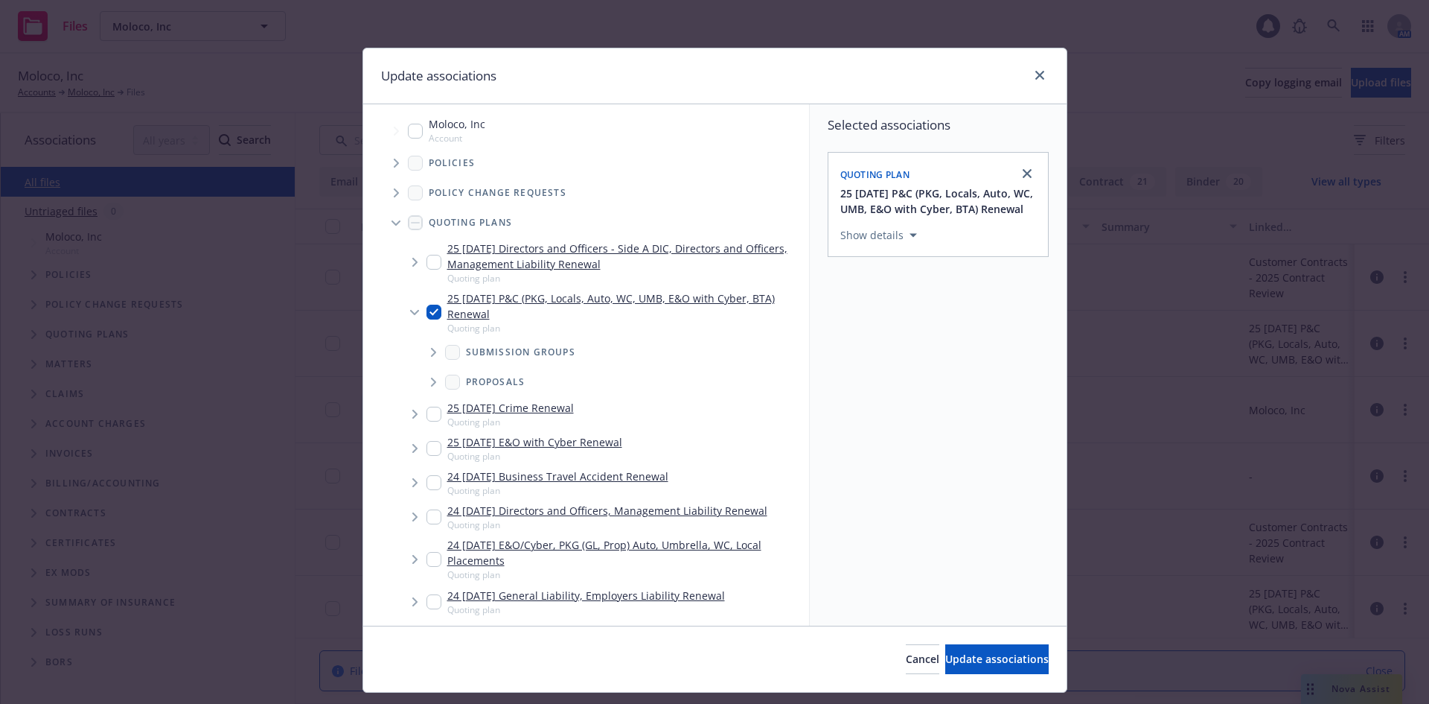
click at [427, 262] on input "Tree Example" at bounding box center [434, 262] width 15 height 15
checkbox input "true"
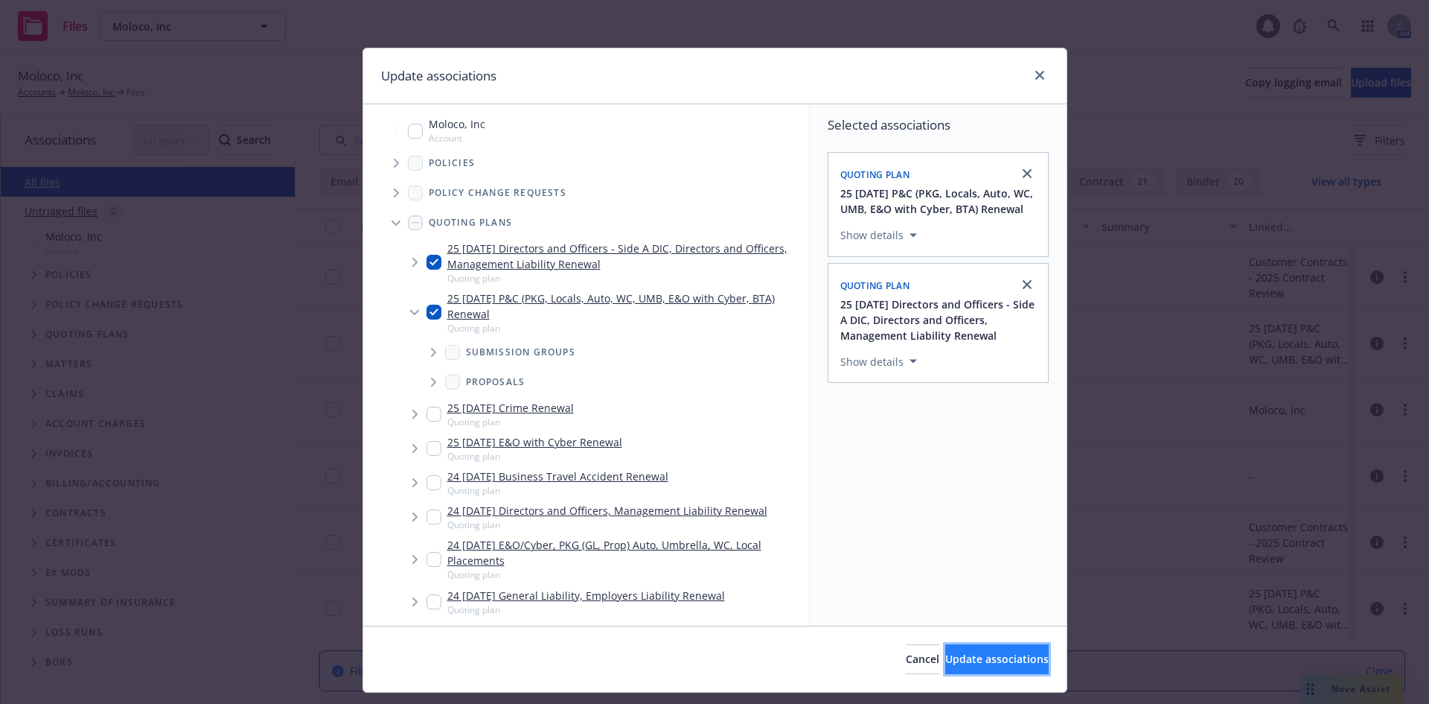
click at [971, 660] on span "Update associations" at bounding box center [996, 658] width 103 height 14
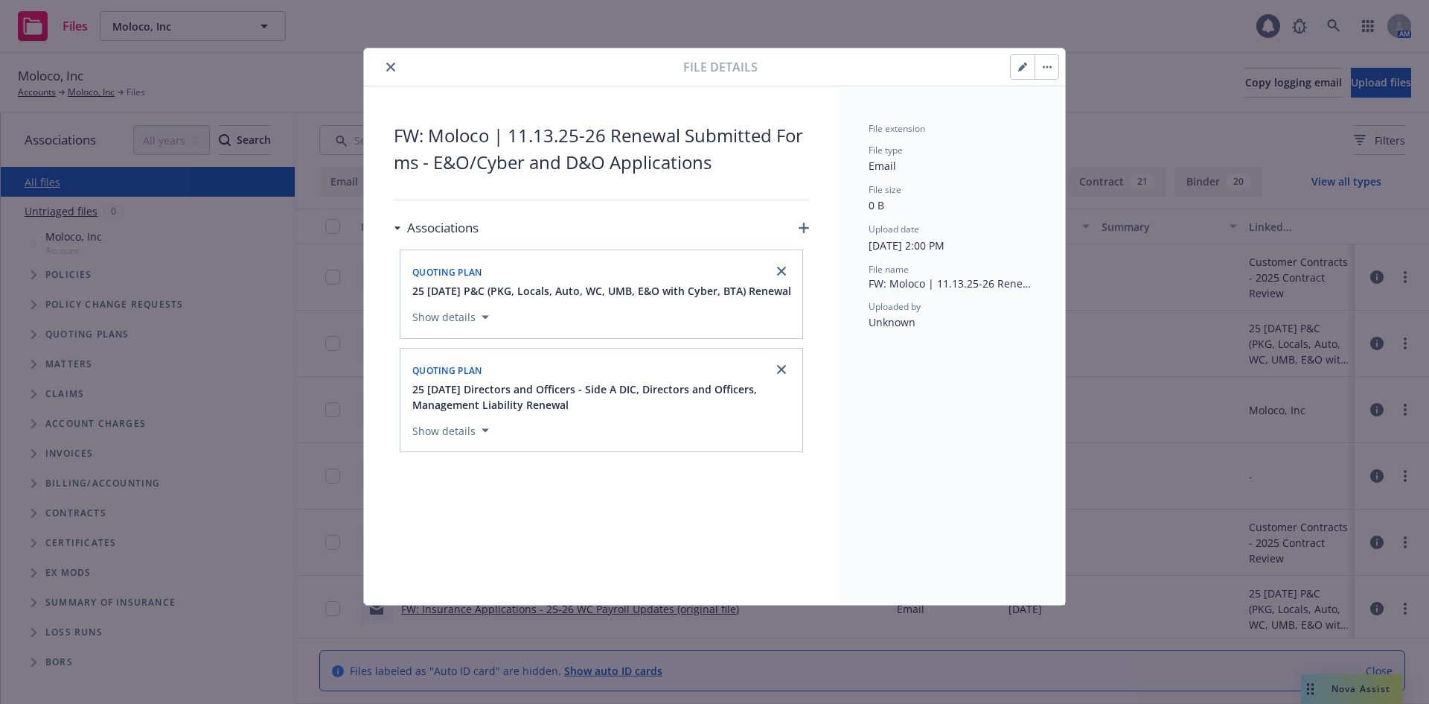
click at [390, 66] on icon "close" at bounding box center [390, 67] width 9 height 9
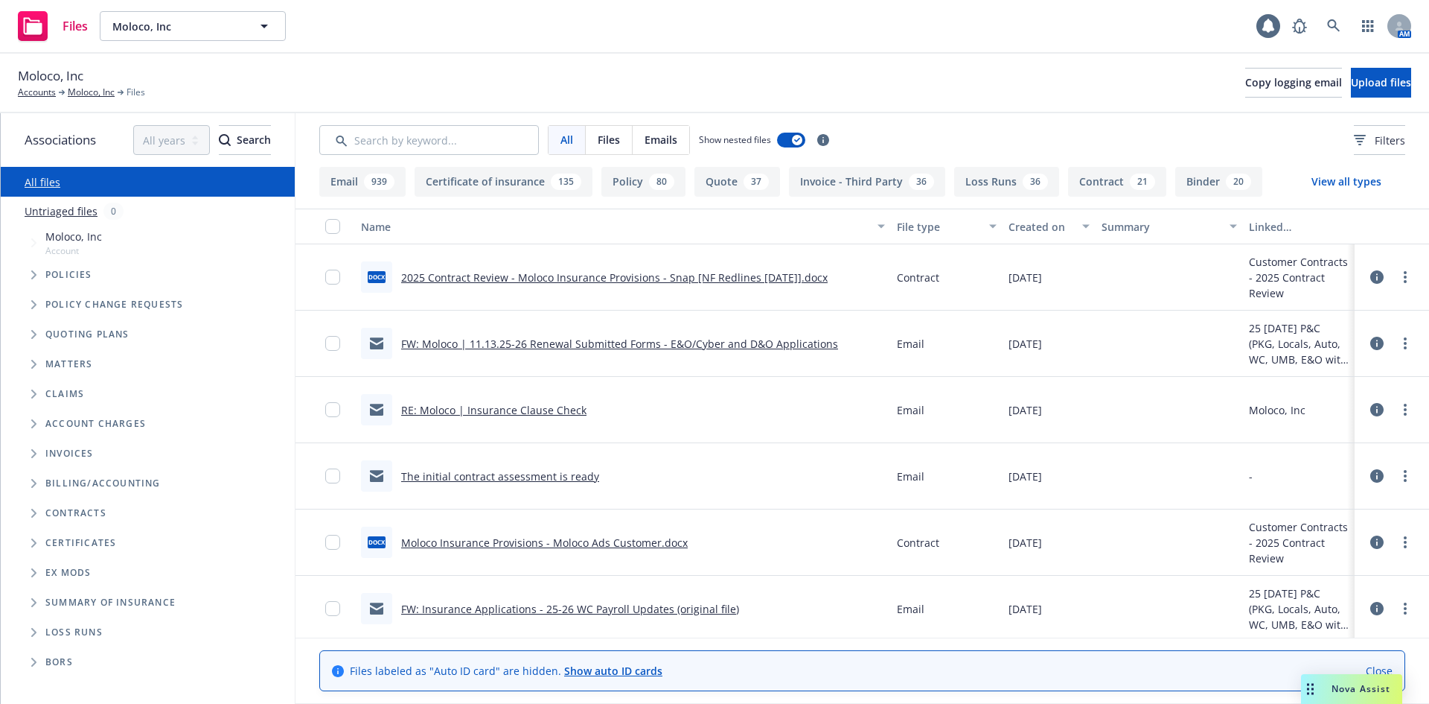
click at [217, 77] on div "Moloco, Inc Accounts Moloco, Inc Files Copy logging email Upload files" at bounding box center [715, 82] width 1394 height 33
drag, startPoint x: 1204, startPoint y: 28, endPoint x: 1187, endPoint y: 26, distance: 16.5
click at [1204, 28] on div "Files Moloco, Inc Moloco, Inc 1 AM" at bounding box center [714, 27] width 1429 height 54
